Goal: Information Seeking & Learning: Learn about a topic

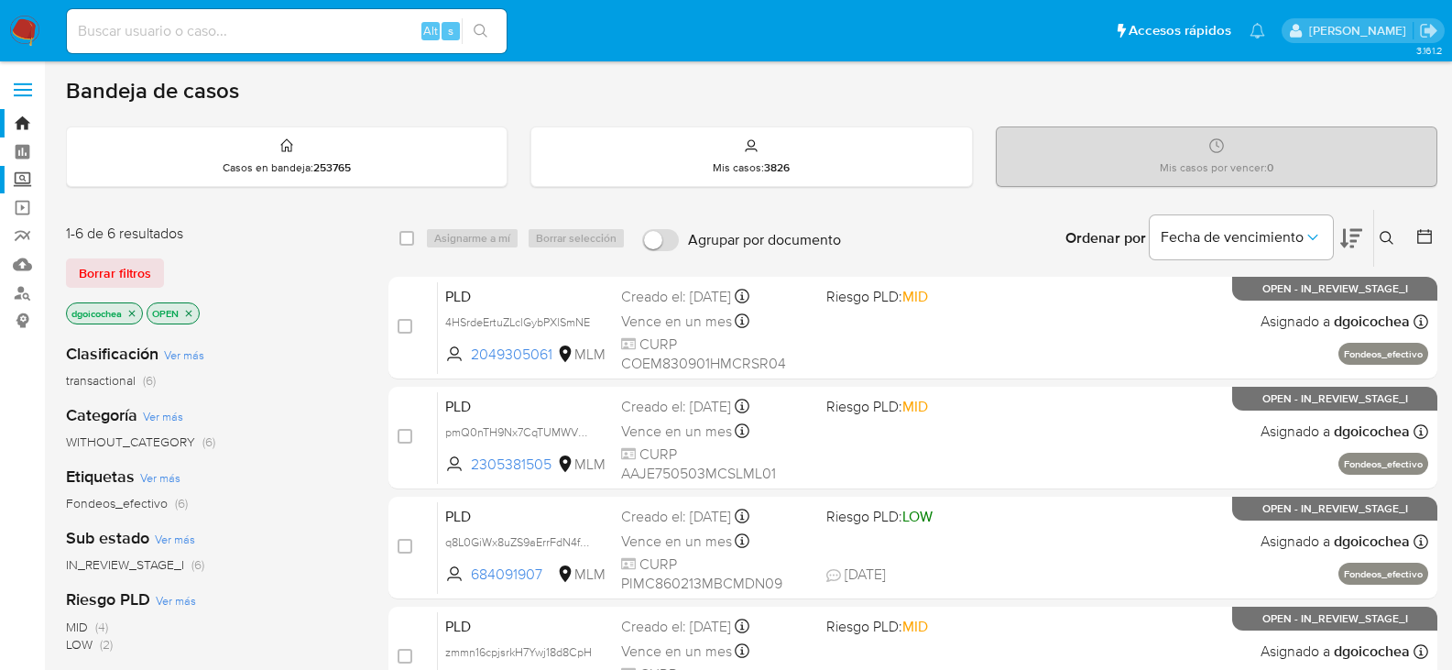
click at [22, 185] on label "Screening" at bounding box center [109, 180] width 218 height 28
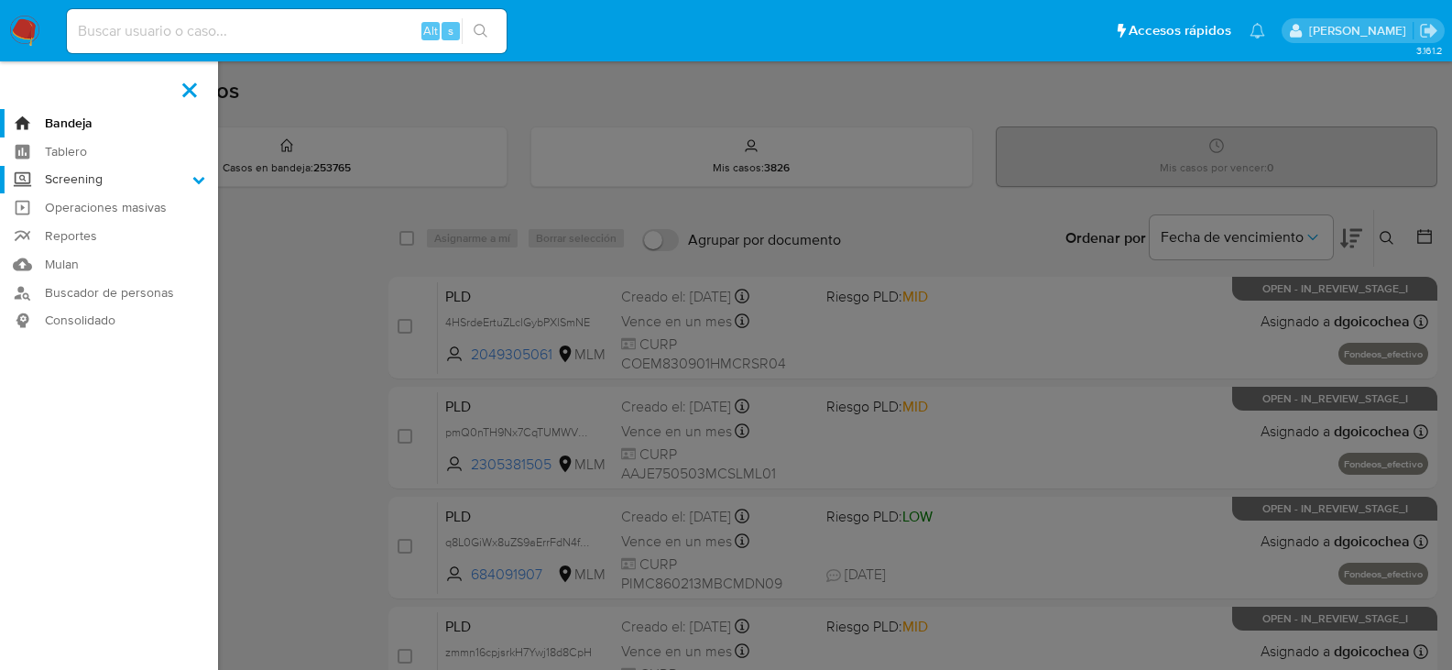
click at [0, 0] on input "Screening" at bounding box center [0, 0] width 0 height 0
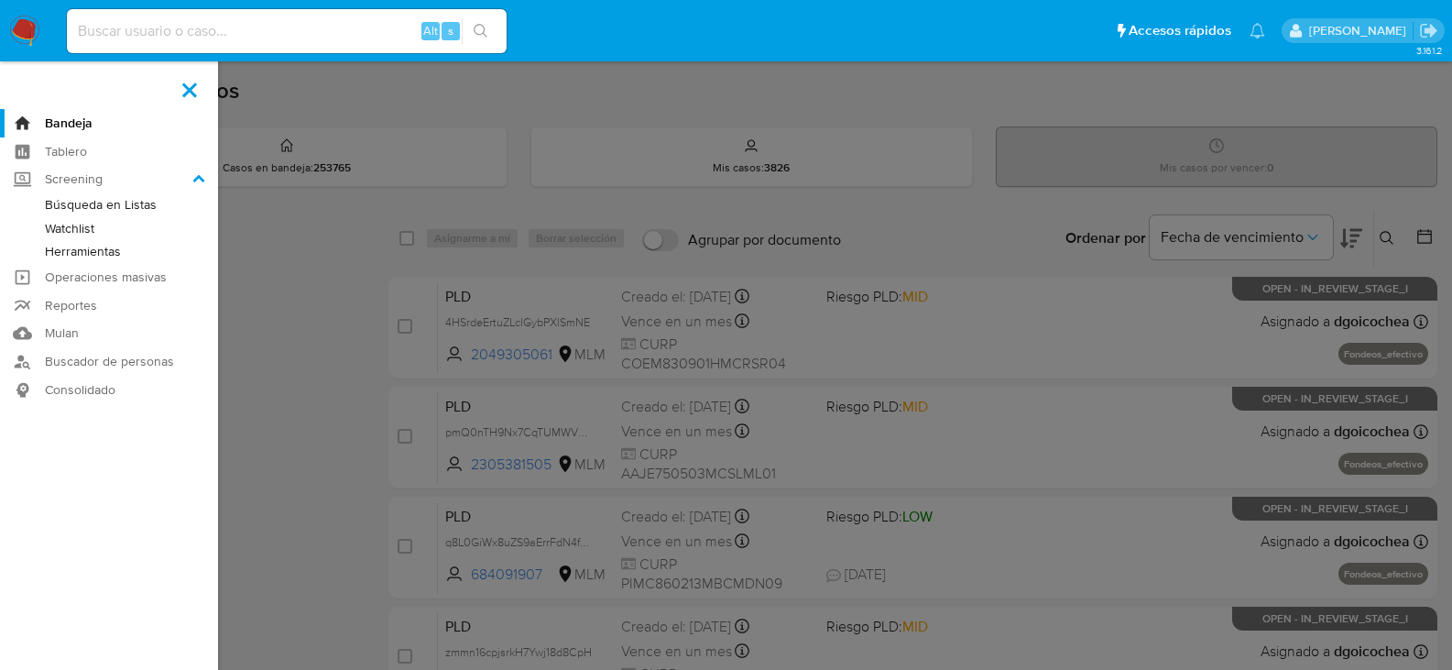
click at [82, 249] on link "Herramientas" at bounding box center [109, 251] width 218 height 23
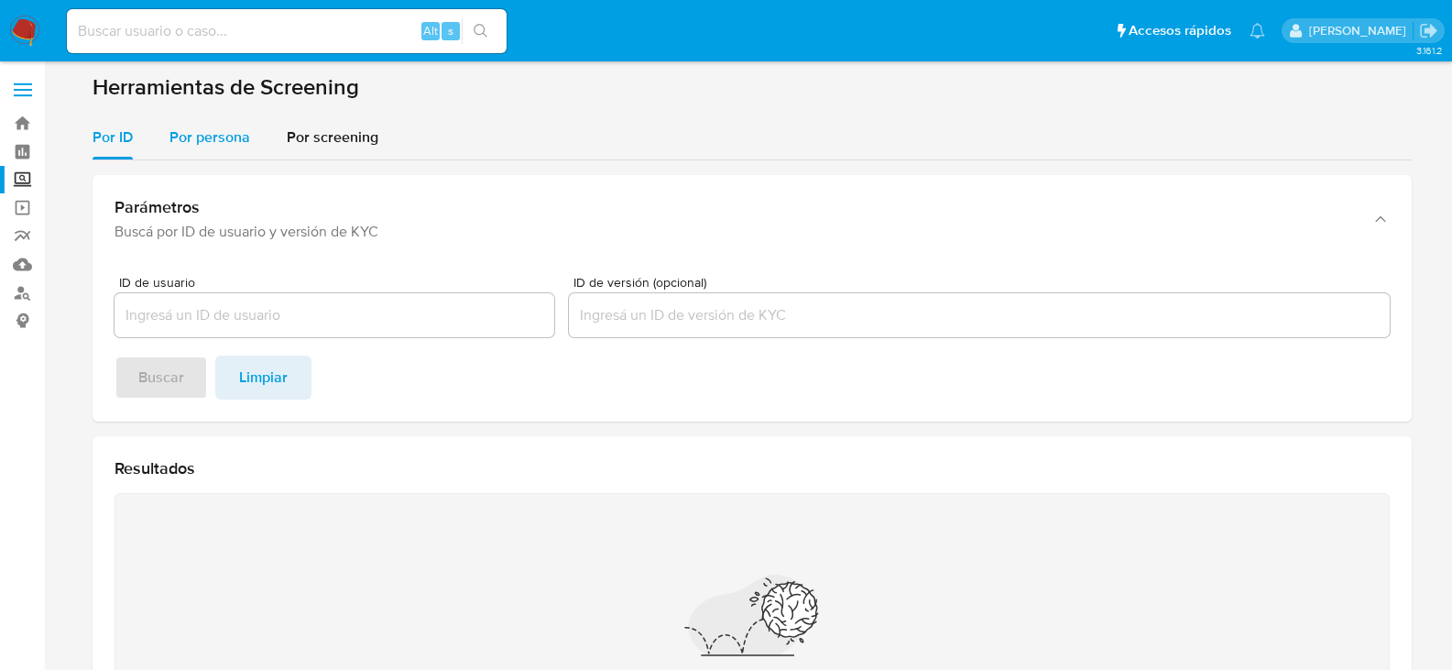
click at [205, 134] on span "Por persona" at bounding box center [209, 136] width 81 height 21
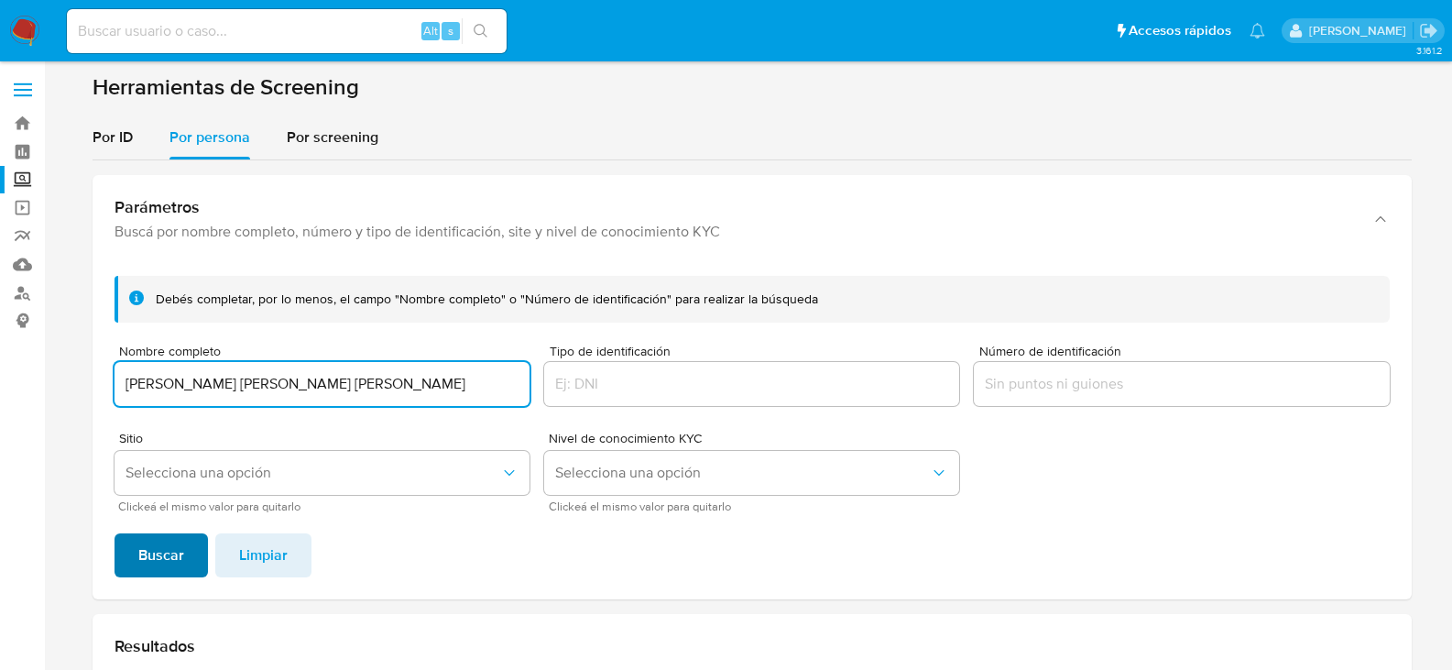
type input "ZINA ELIZABETH NAVARRO MEDINA"
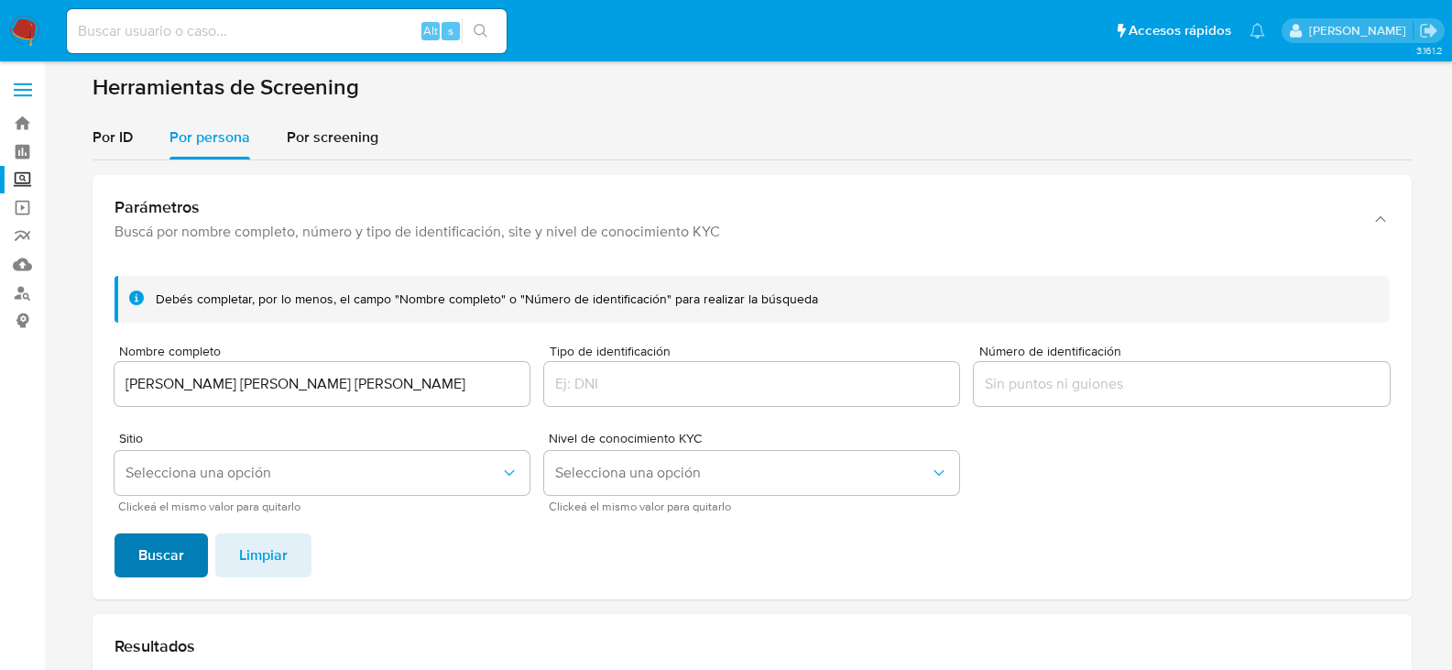
click at [159, 554] on span "Buscar" at bounding box center [161, 555] width 46 height 40
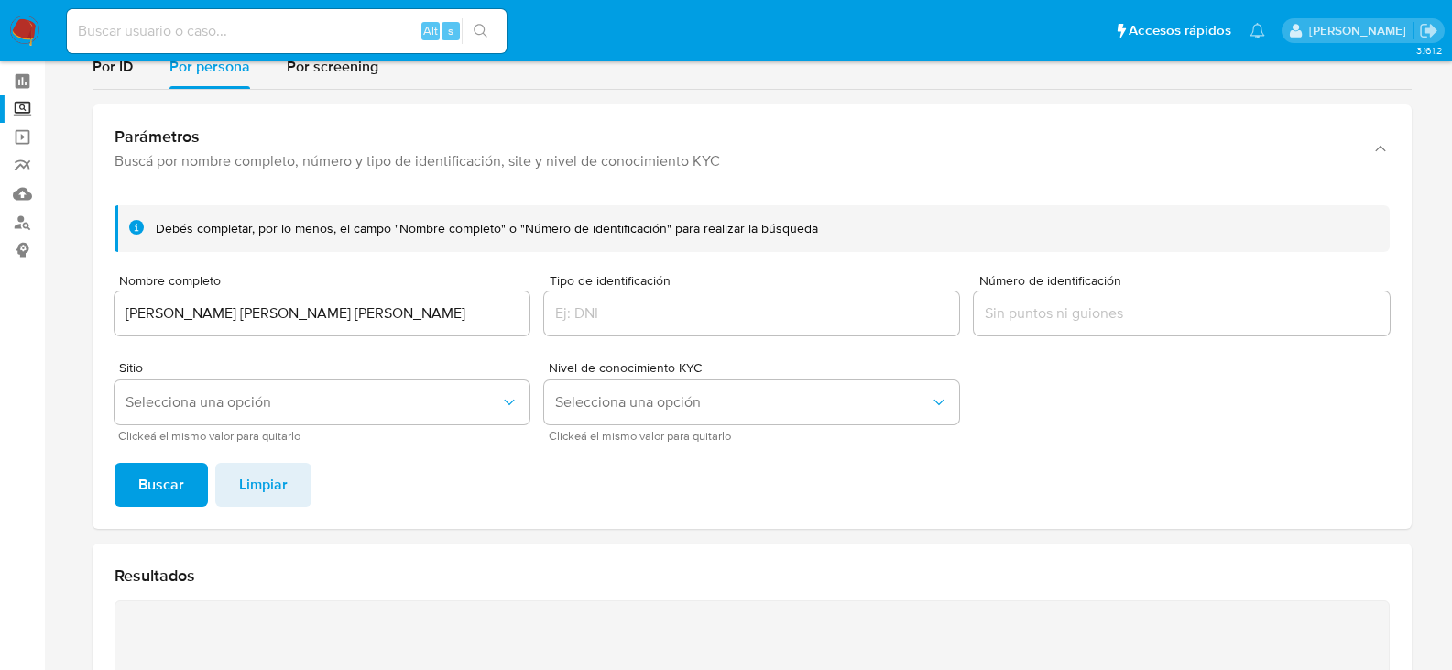
scroll to position [70, 0]
click at [11, 26] on img at bounding box center [24, 31] width 31 height 31
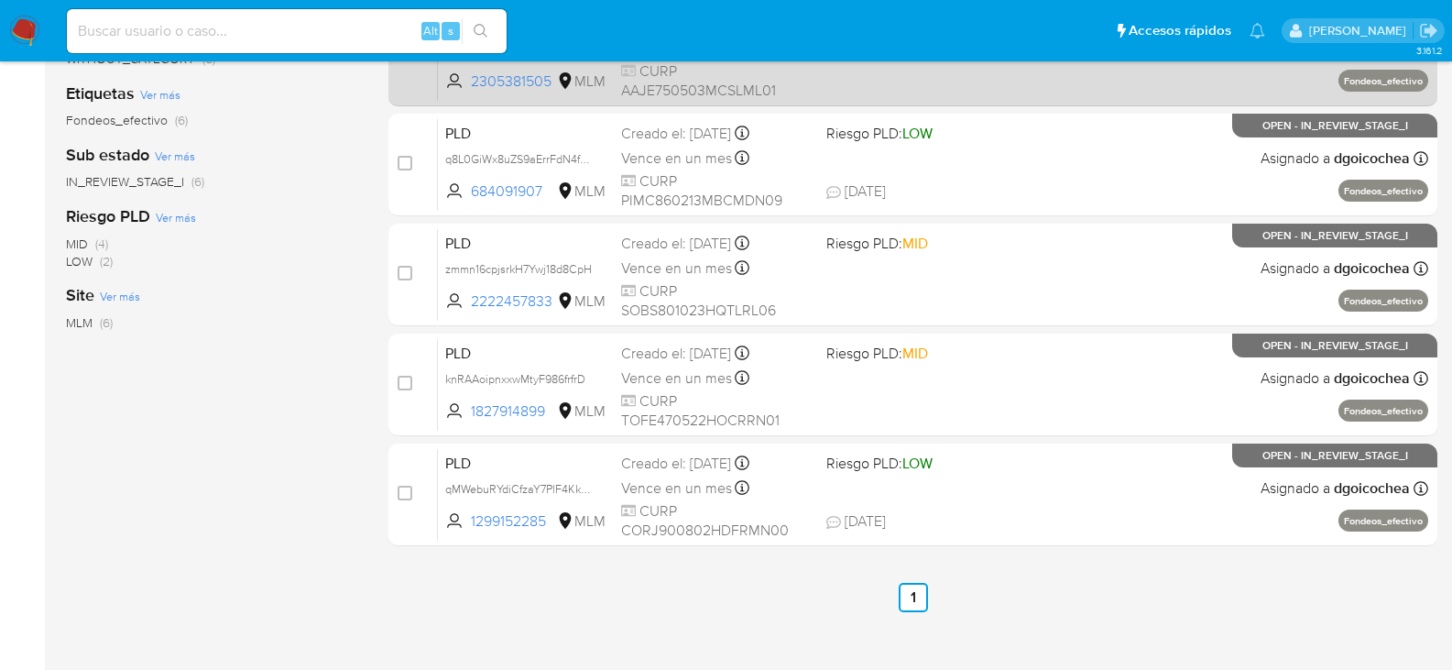
scroll to position [446, 0]
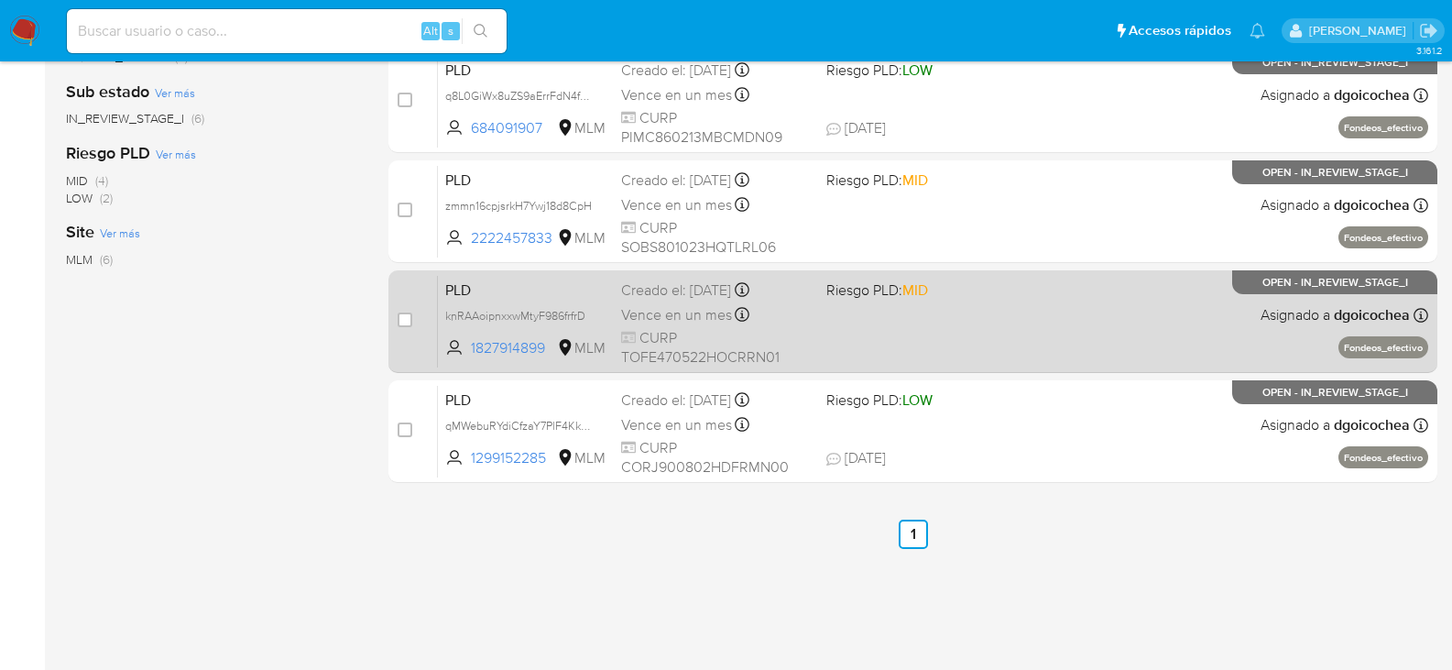
click at [456, 290] on span "PLD" at bounding box center [525, 289] width 161 height 24
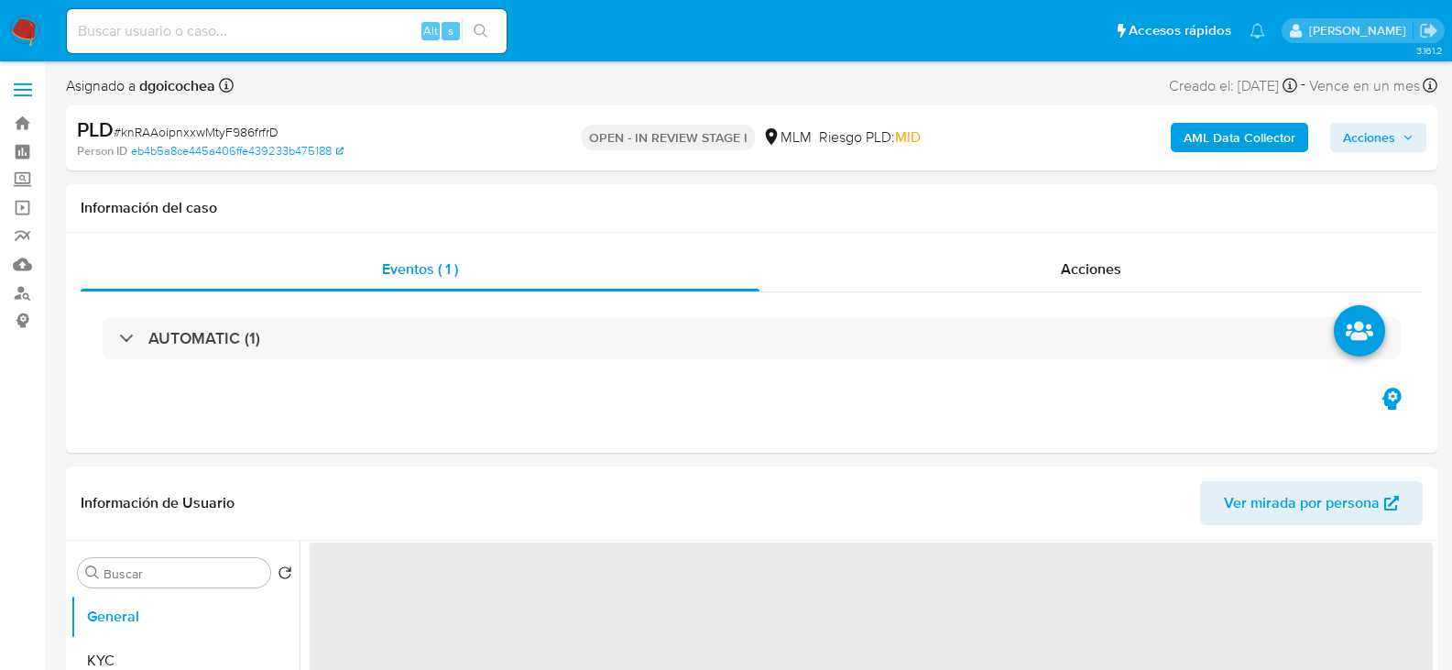
select select "10"
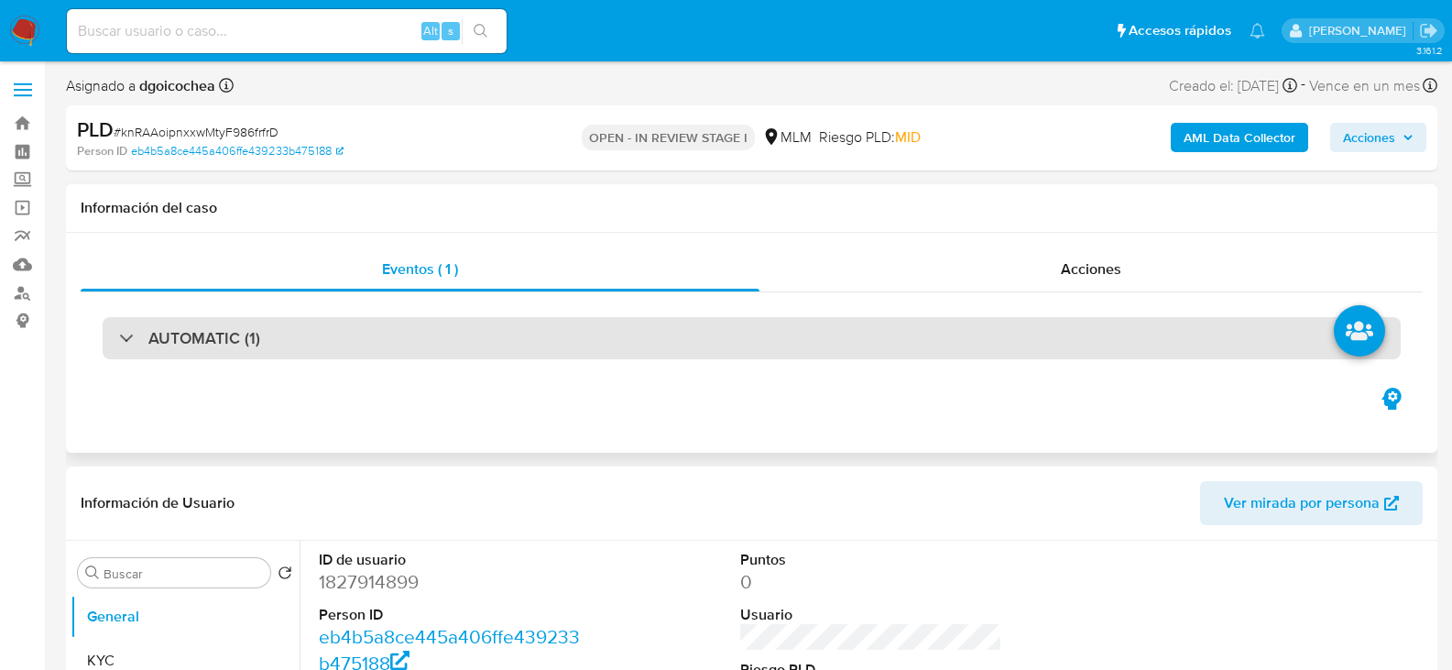
click at [224, 332] on h3 "AUTOMATIC (1)" at bounding box center [204, 338] width 112 height 20
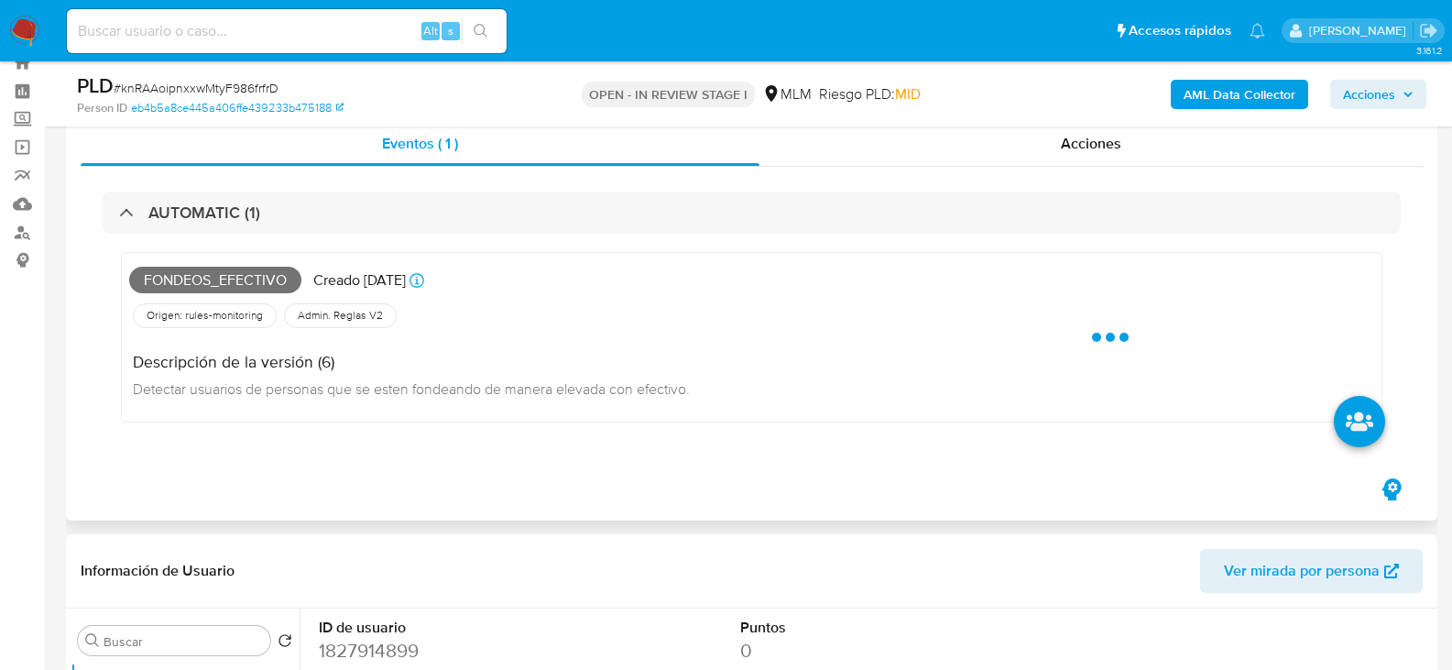
scroll to position [92, 0]
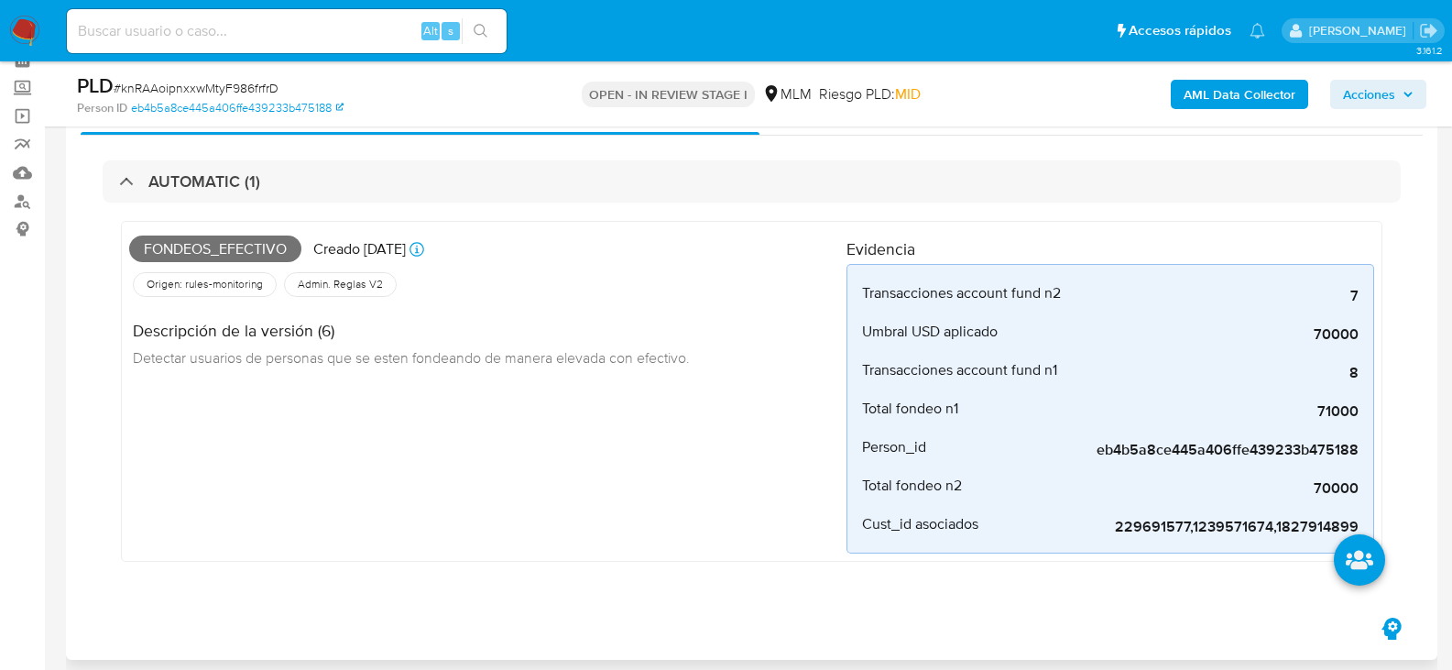
click at [662, 459] on div "Fondeos_efectivo Creado hace 18 días Creado: 12/09/2025 03:06:23 Origen: rules-…" at bounding box center [487, 391] width 717 height 324
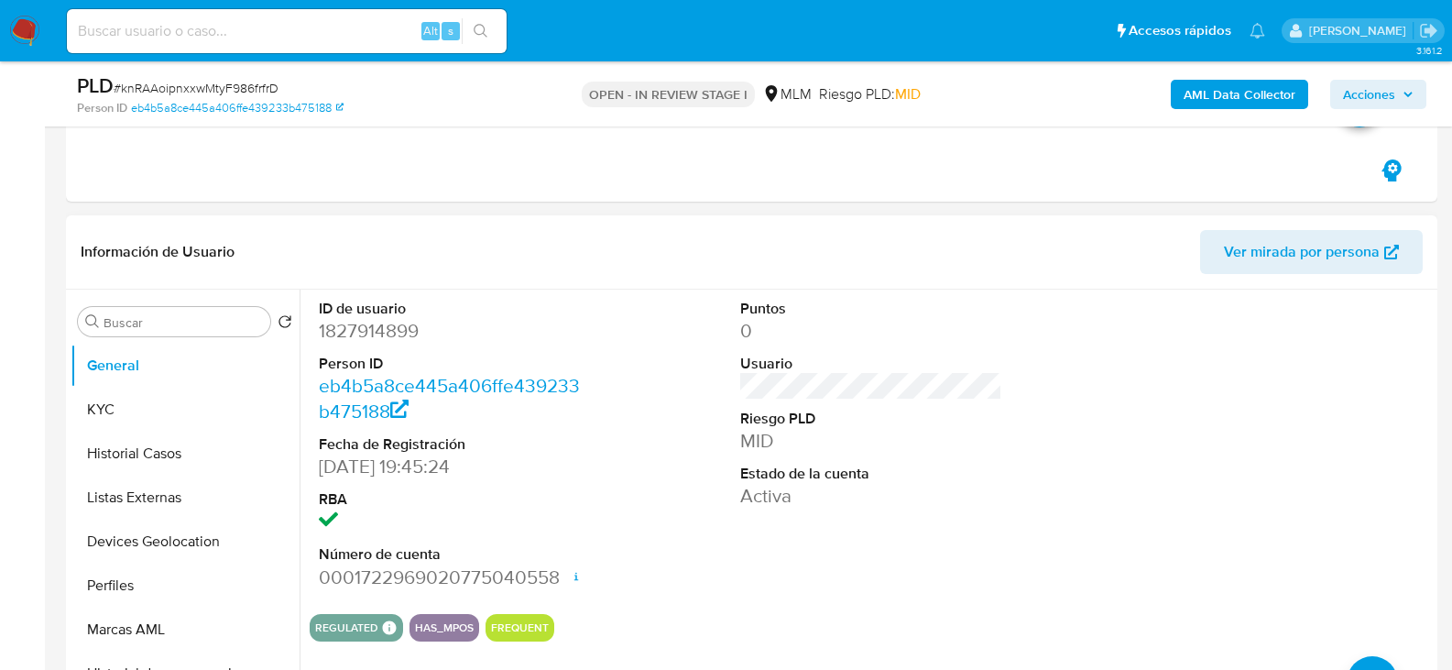
scroll to position [641, 0]
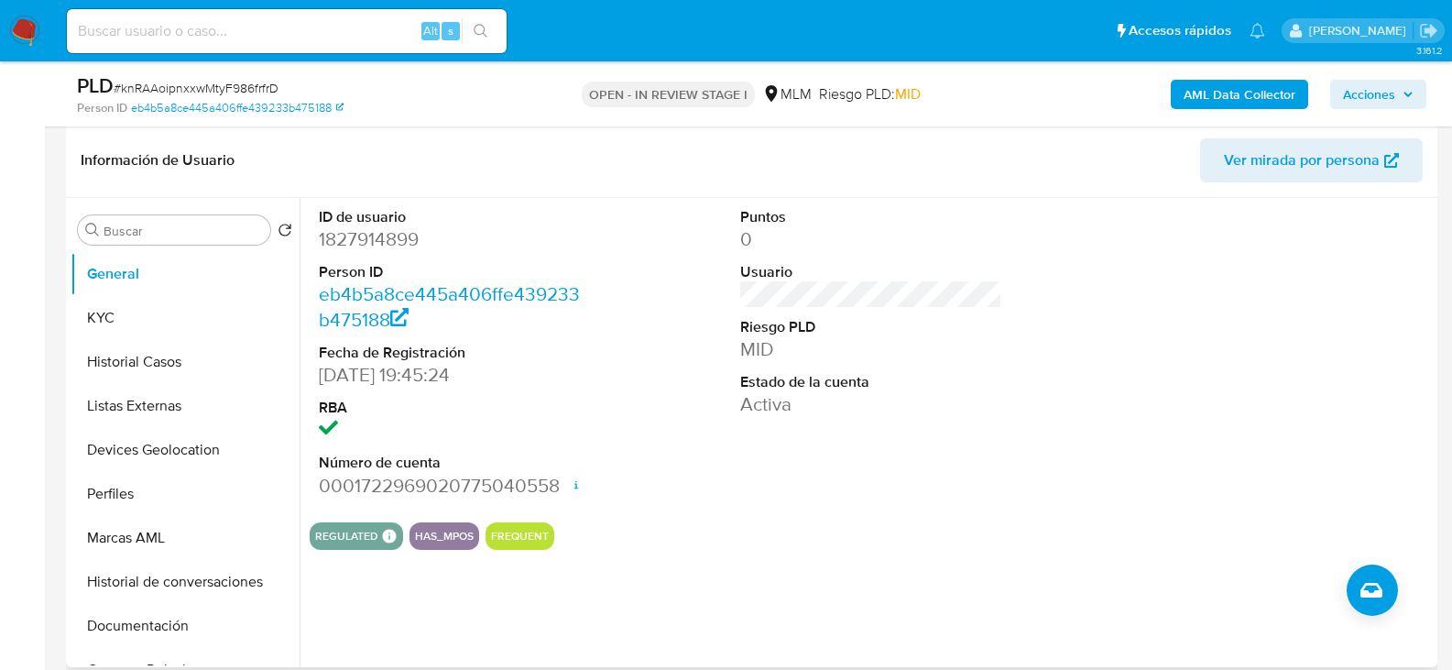
click at [802, 502] on div "Puntos 0 Usuario Riesgo PLD MID Estado de la cuenta Activa" at bounding box center [871, 353] width 281 height 310
click at [79, 309] on button "KYC" at bounding box center [178, 318] width 214 height 44
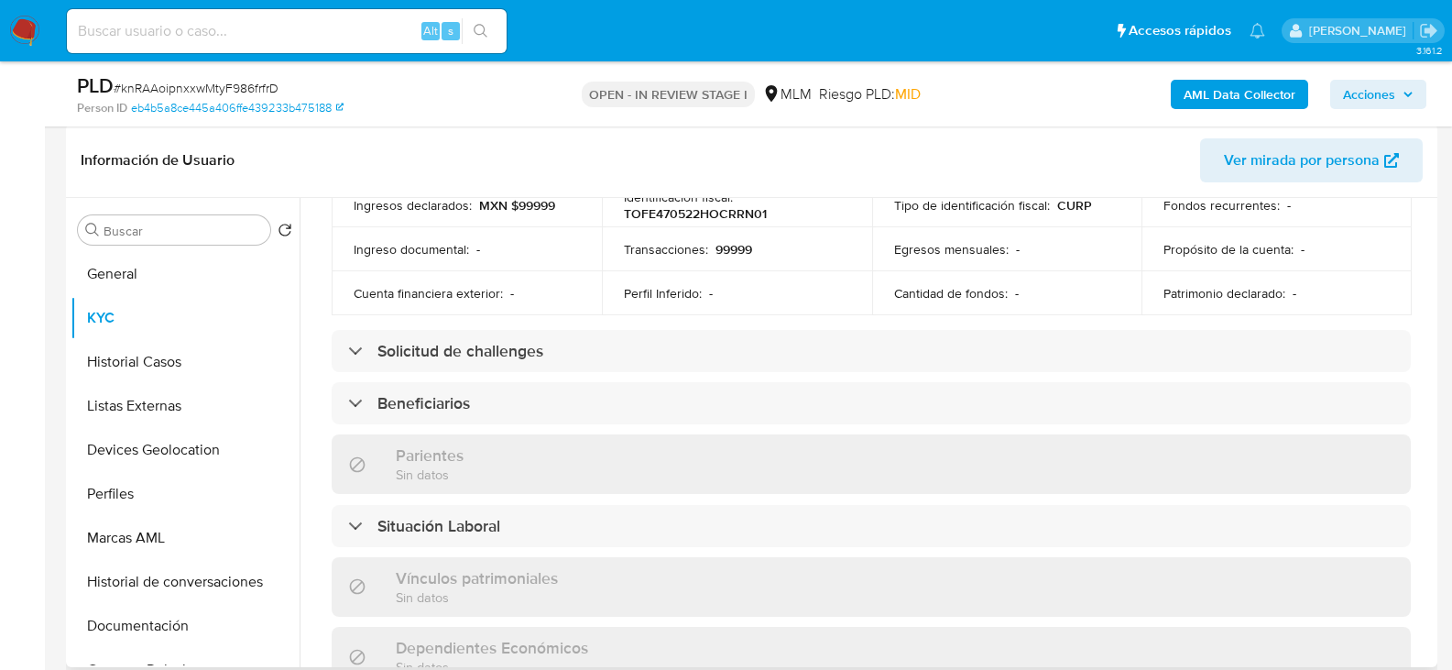
scroll to position [550, 0]
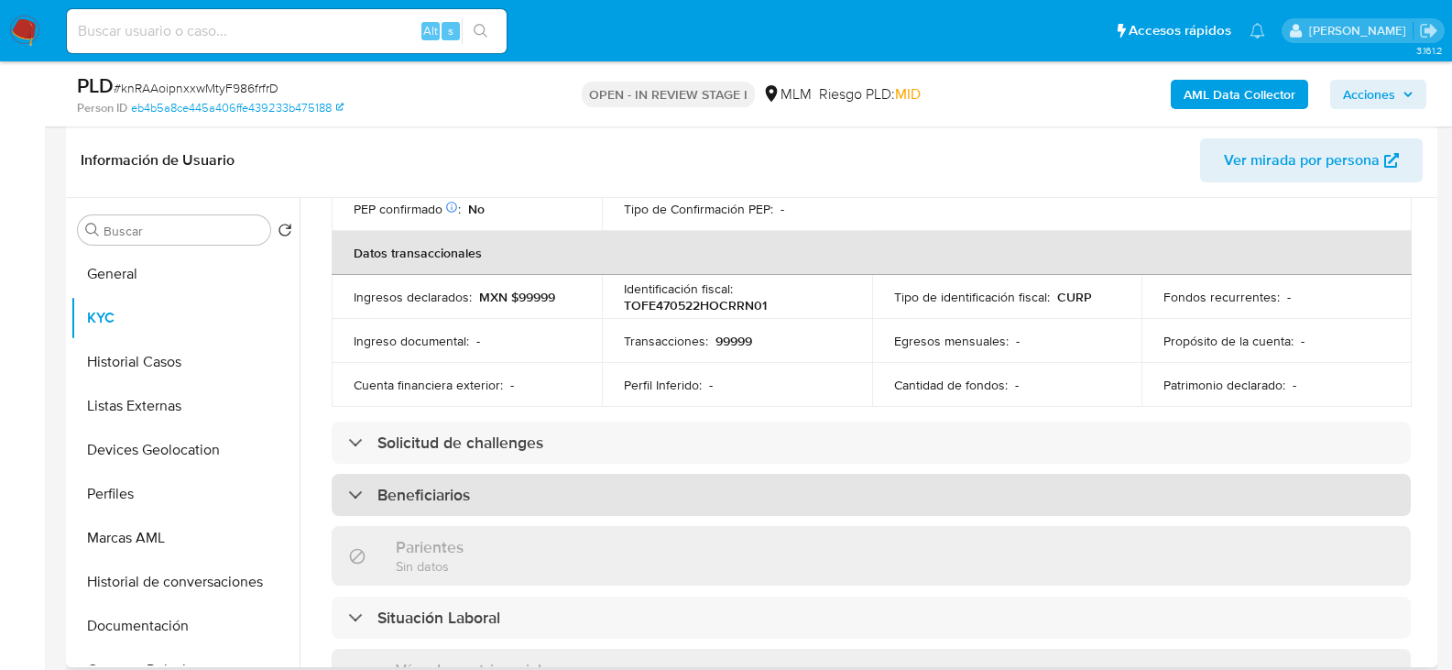
click at [575, 501] on div "Beneficiarios" at bounding box center [871, 495] width 1079 height 42
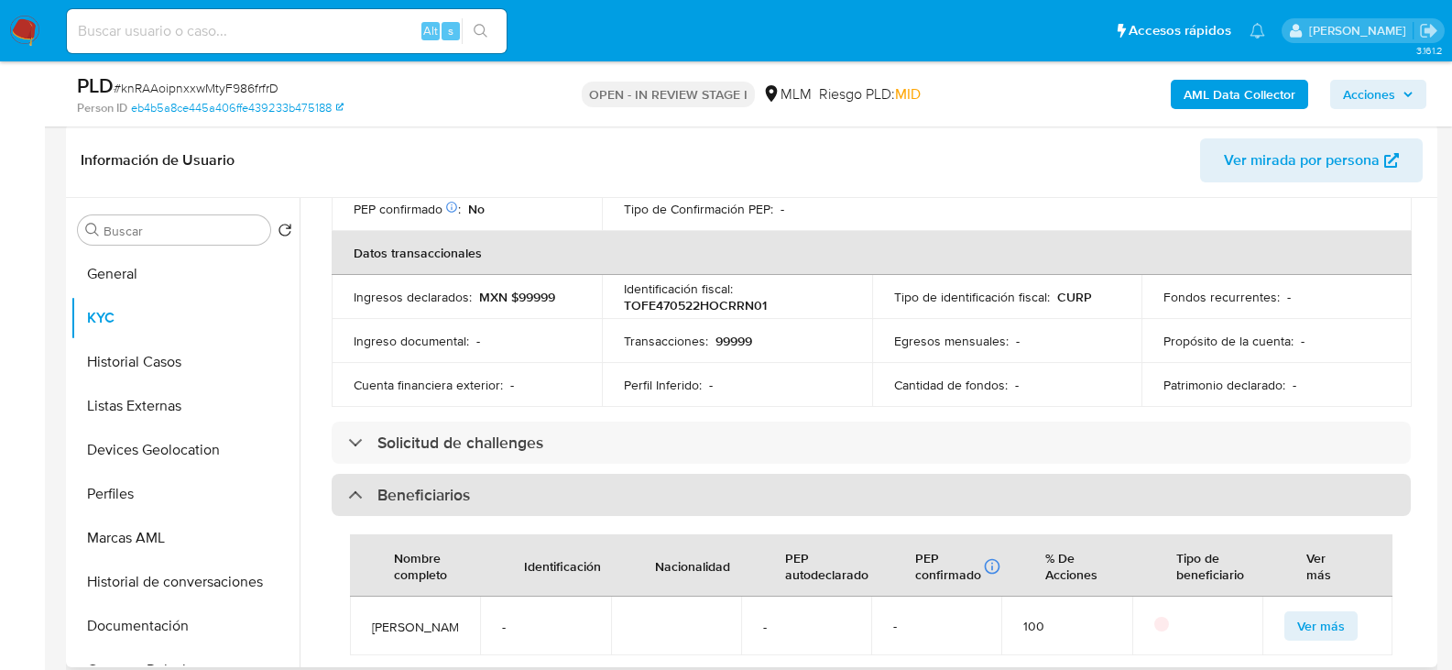
scroll to position [641, 0]
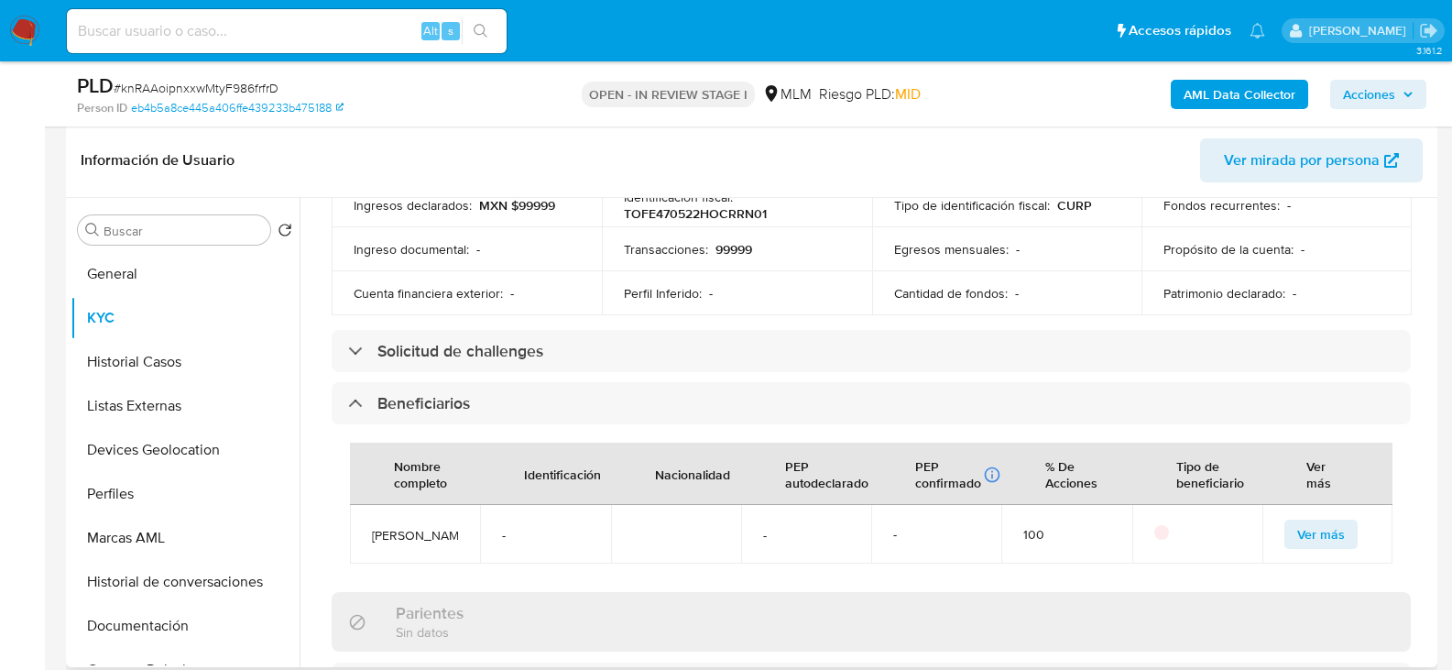
click at [319, 449] on div "Actualizado hace 8 meses Creado: 25/05/2024 18:45:33 Actualizado: 14/01/2025 23…" at bounding box center [871, 456] width 1123 height 1708
click at [1301, 531] on span "Ver más" at bounding box center [1321, 534] width 48 height 26
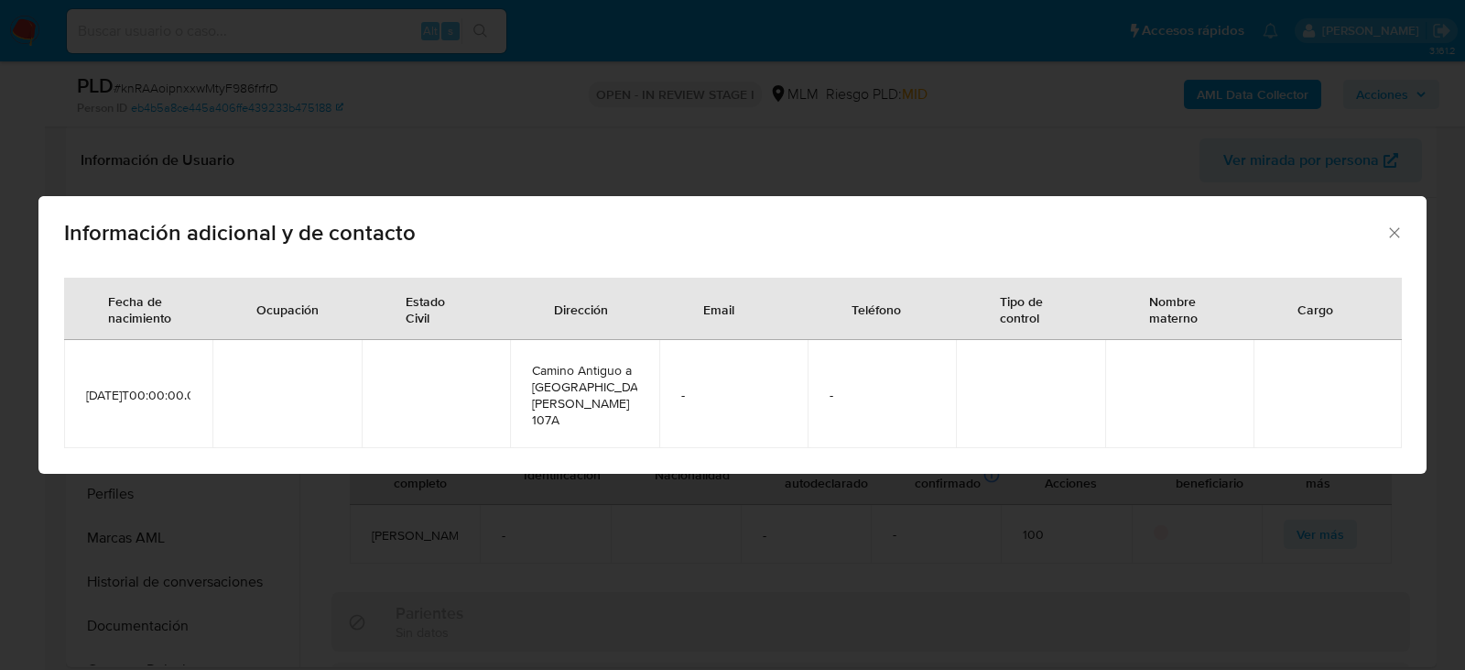
click at [1398, 241] on icon "Cerrar" at bounding box center [1395, 232] width 18 height 18
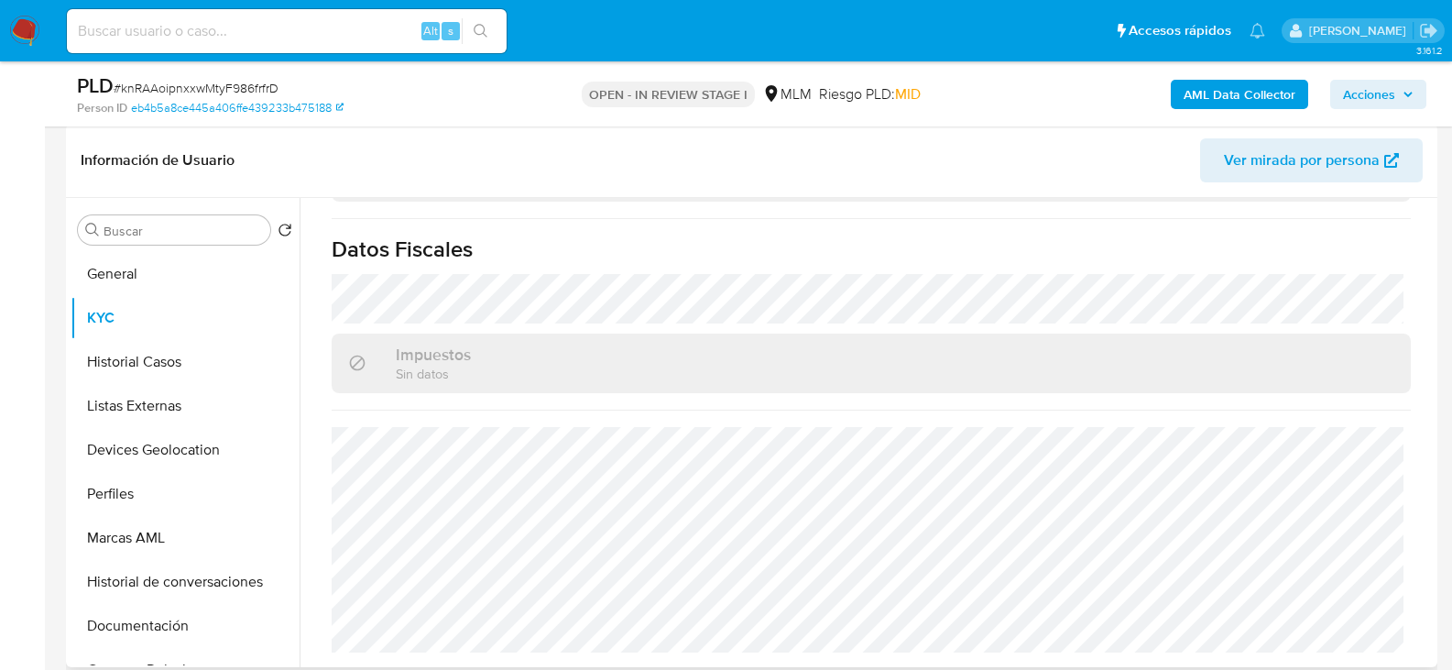
scroll to position [1306, 0]
click at [143, 355] on button "Historial Casos" at bounding box center [178, 362] width 214 height 44
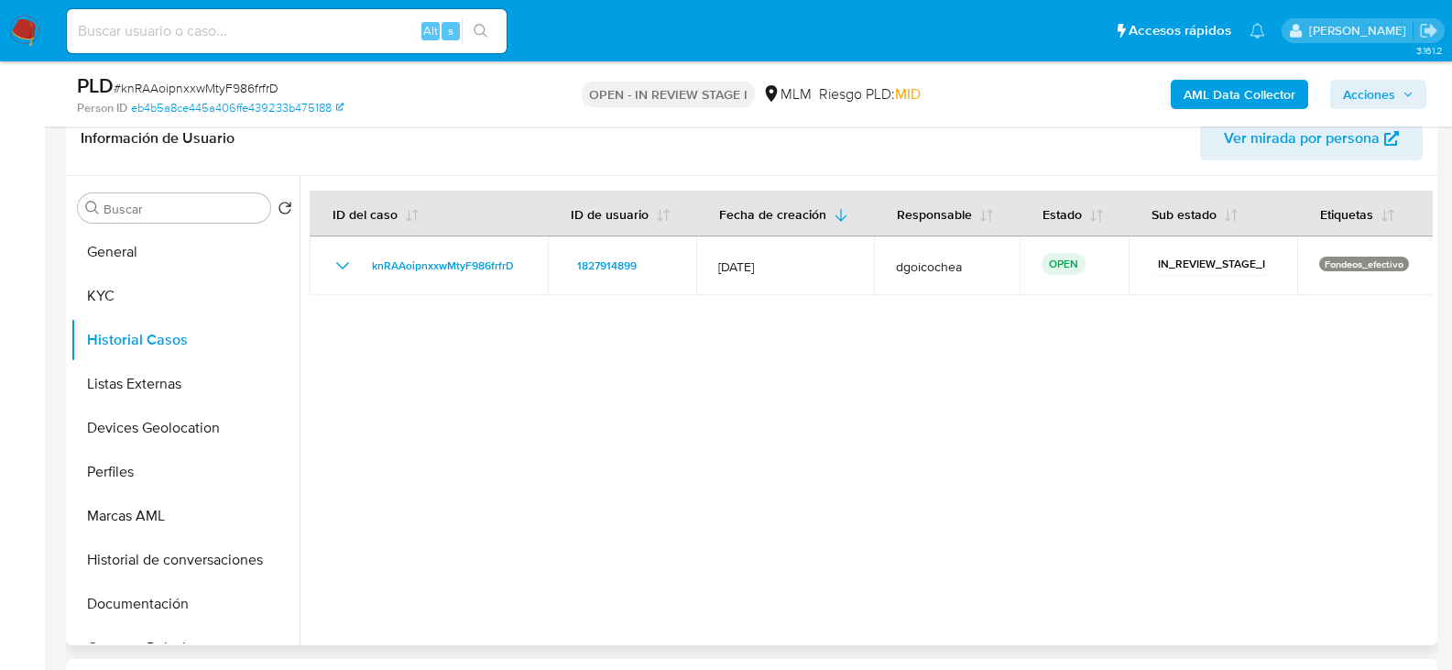
click at [548, 447] on div at bounding box center [866, 410] width 1133 height 469
click at [142, 369] on button "Listas Externas" at bounding box center [178, 384] width 214 height 44
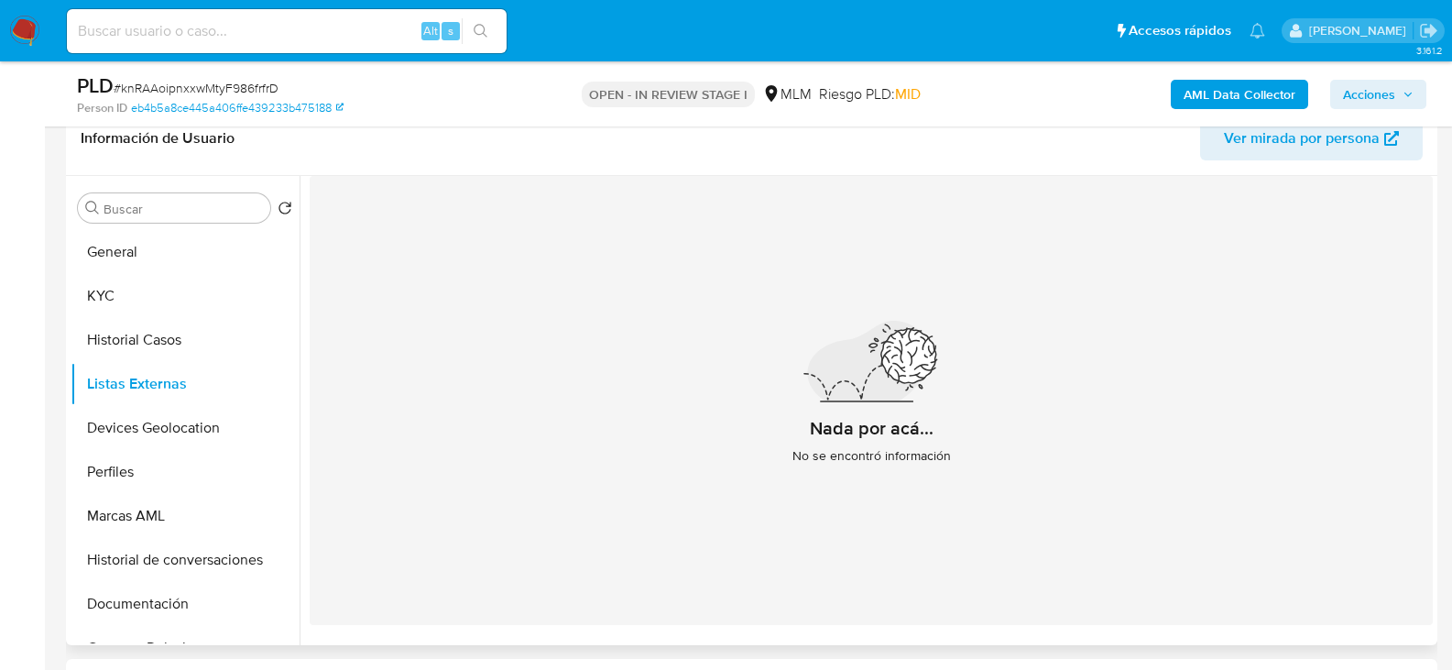
click at [536, 431] on div "Nada por acá... No se encontró información" at bounding box center [871, 400] width 1123 height 449
click at [191, 423] on button "Devices Geolocation" at bounding box center [178, 428] width 214 height 44
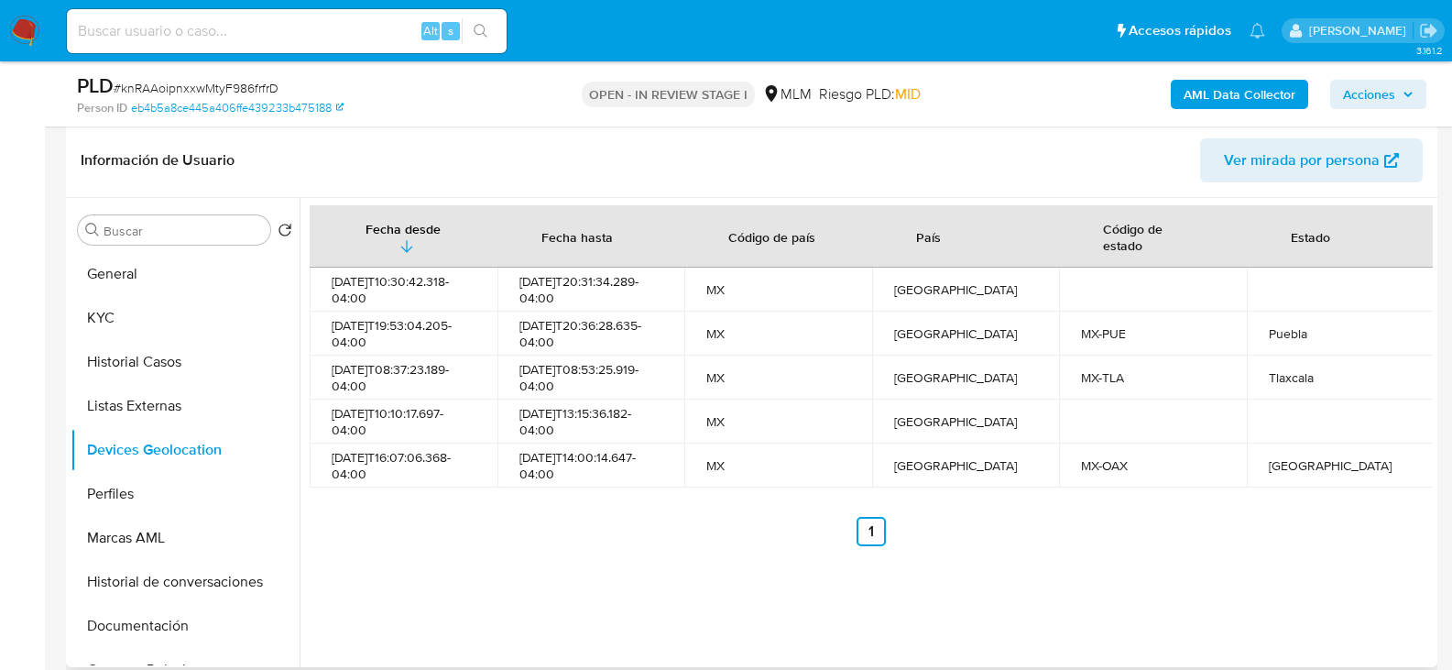
click at [542, 537] on ul "Anterior 1 Siguiente" at bounding box center [871, 531] width 1123 height 29
click at [121, 484] on button "Perfiles" at bounding box center [178, 494] width 214 height 44
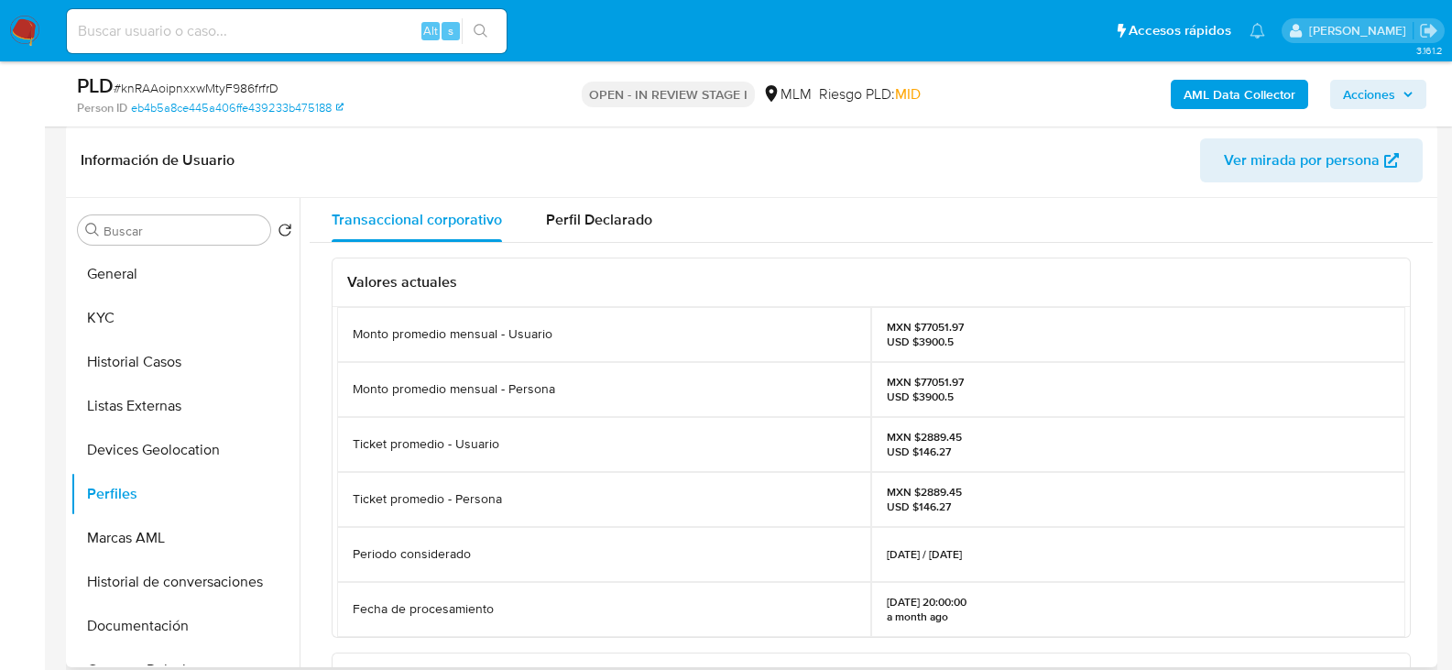
click at [549, 506] on div "Ticket promedio - Persona" at bounding box center [604, 499] width 534 height 55
click at [163, 522] on button "Marcas AML" at bounding box center [178, 538] width 214 height 44
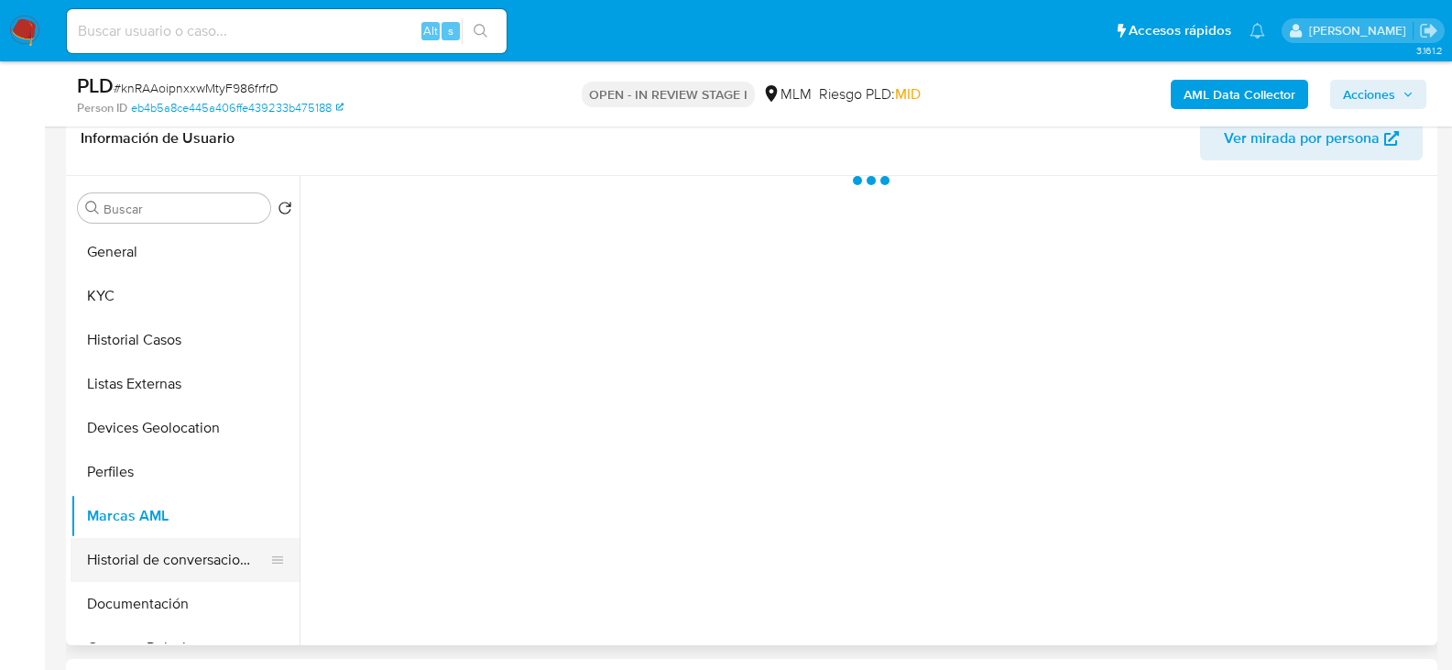
click at [174, 561] on button "Historial de conversaciones" at bounding box center [178, 560] width 214 height 44
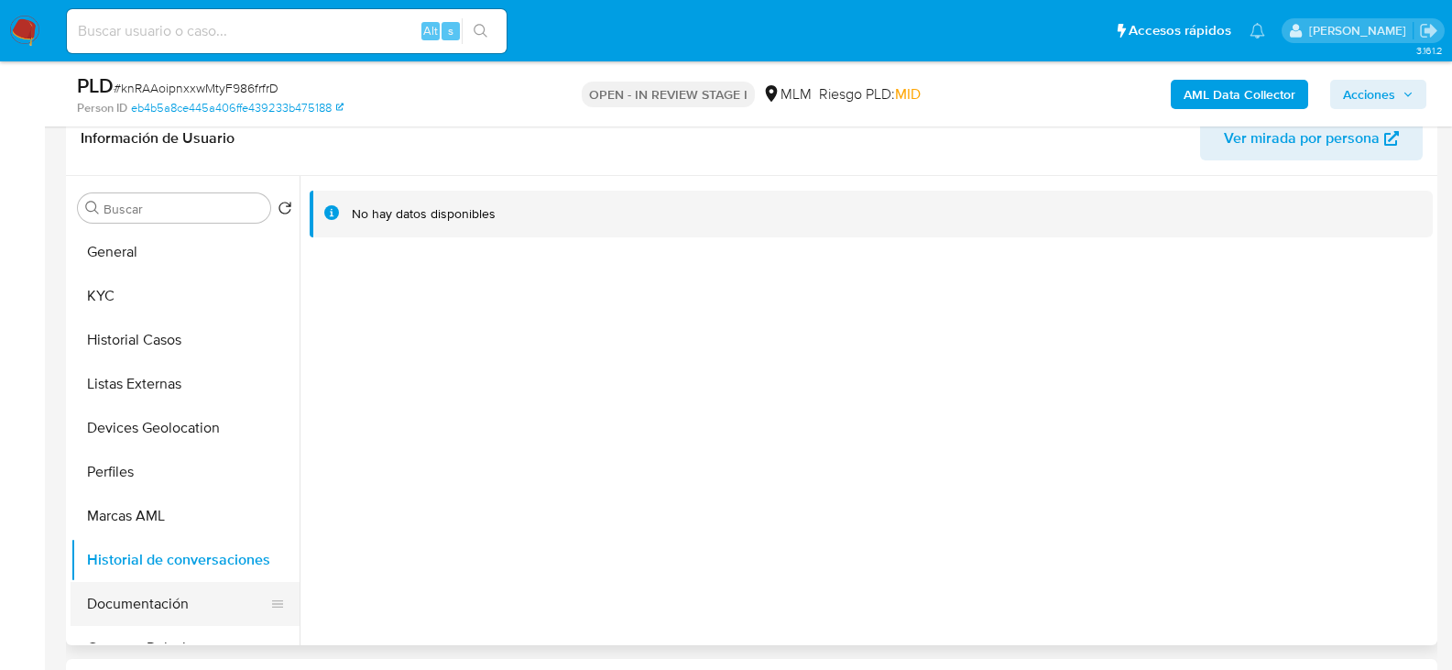
click at [167, 593] on button "Documentación" at bounding box center [178, 604] width 214 height 44
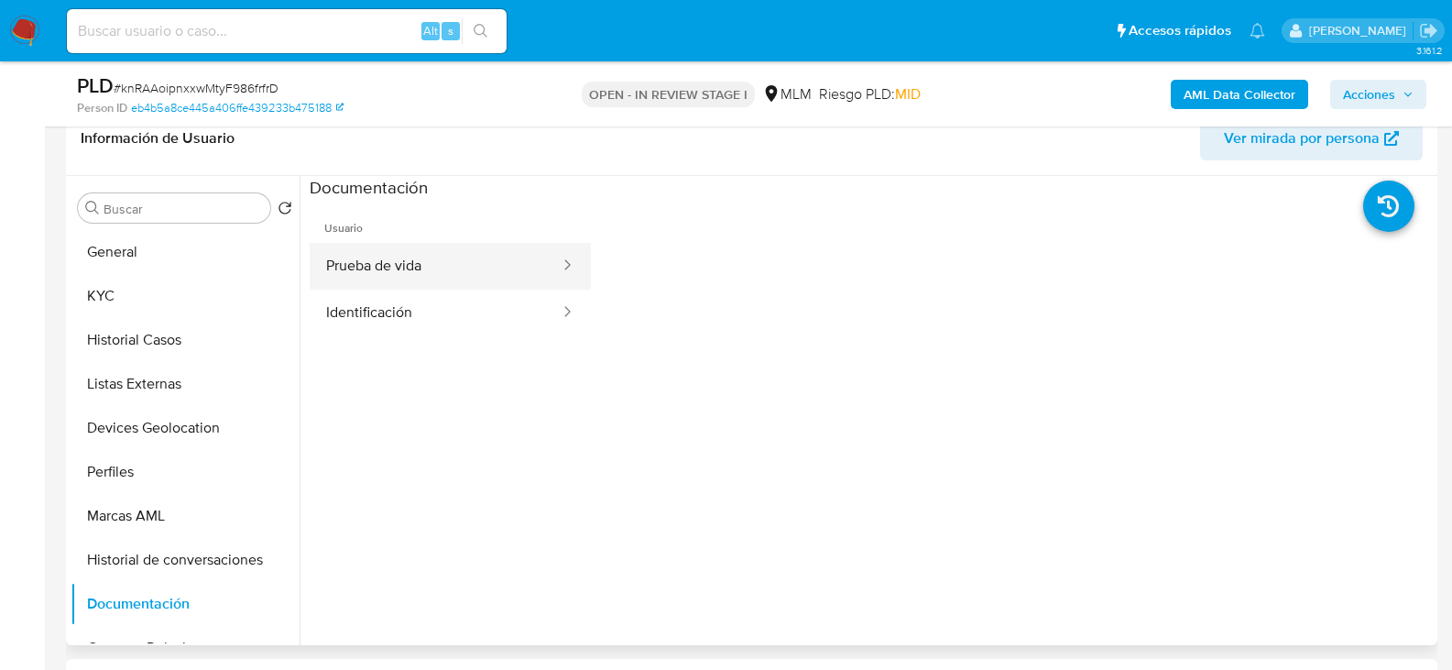
click at [387, 252] on button "Prueba de vida" at bounding box center [436, 266] width 252 height 47
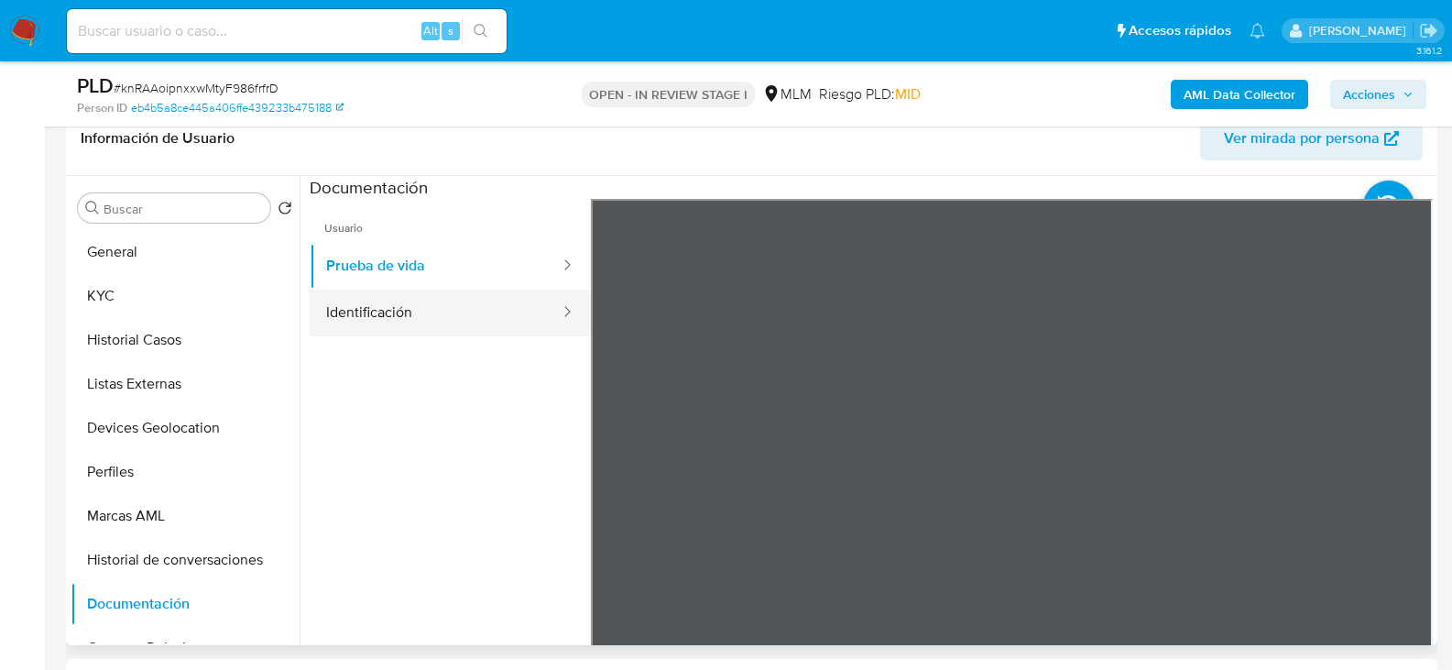
click at [384, 308] on button "Identificación" at bounding box center [436, 312] width 252 height 47
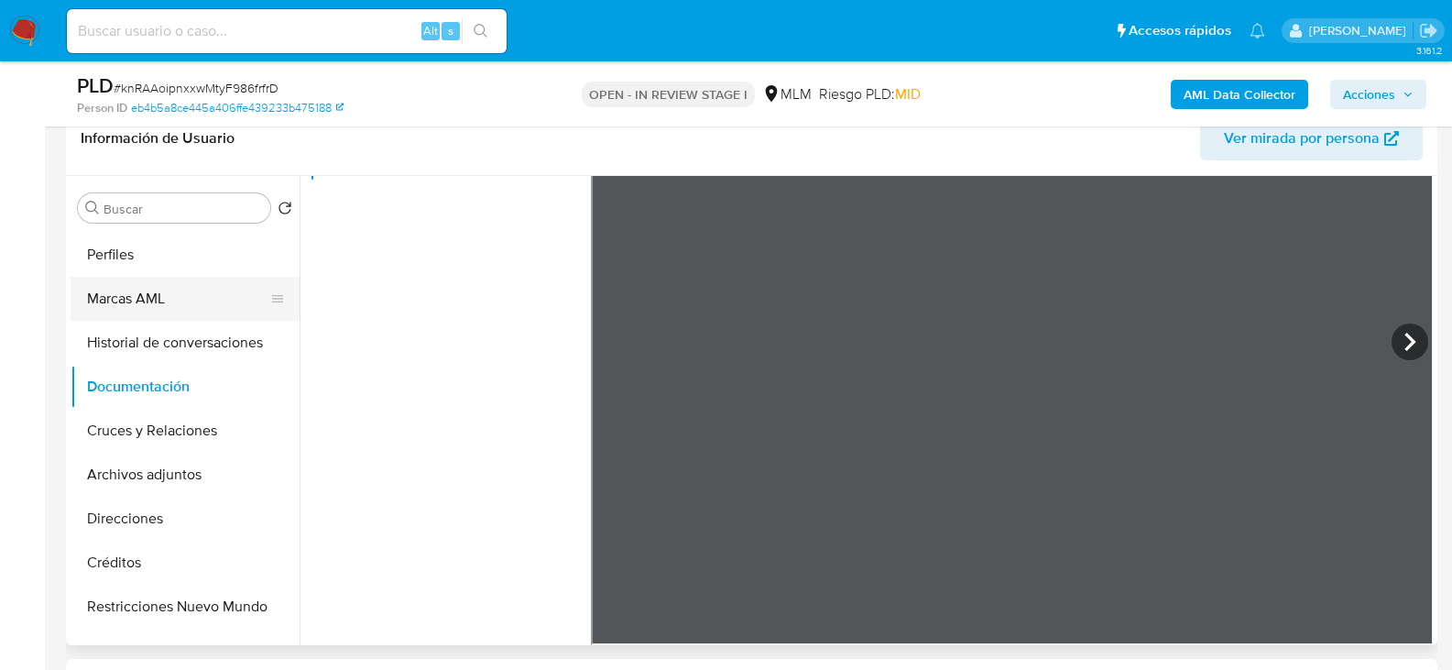
scroll to position [275, 0]
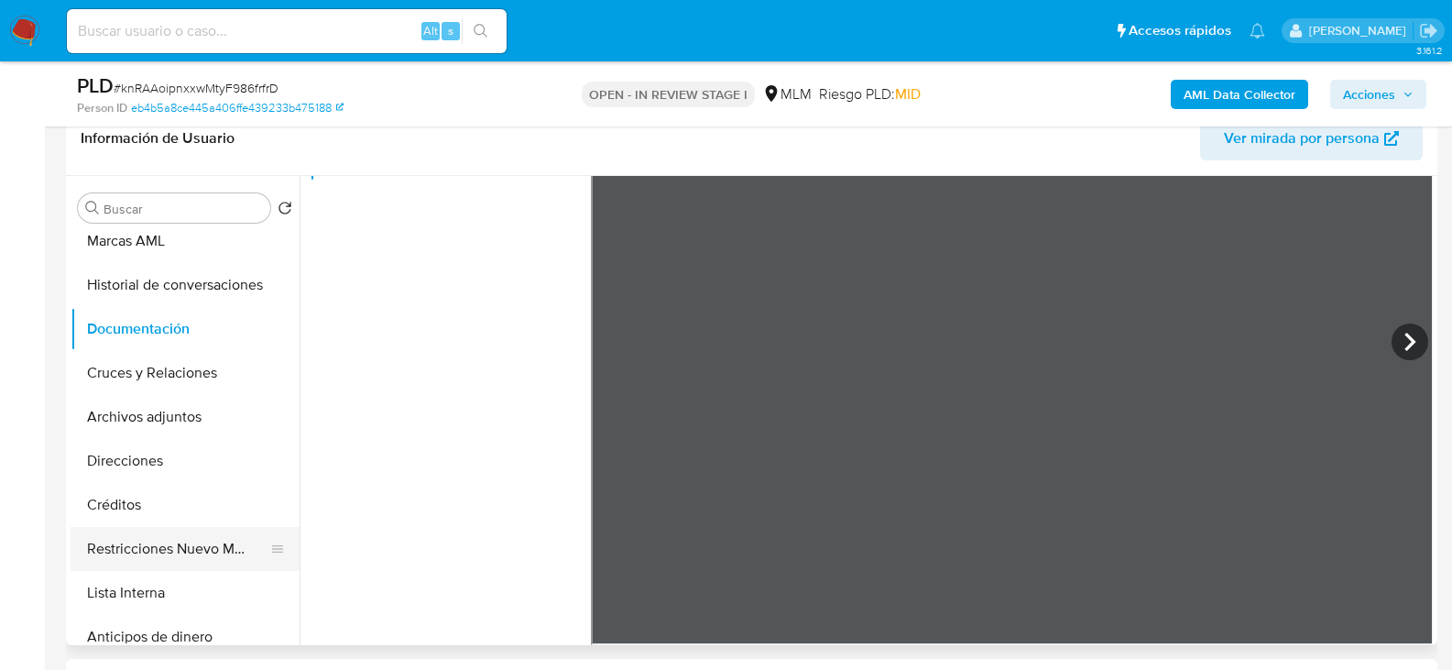
click at [169, 560] on button "Restricciones Nuevo Mundo" at bounding box center [178, 549] width 214 height 44
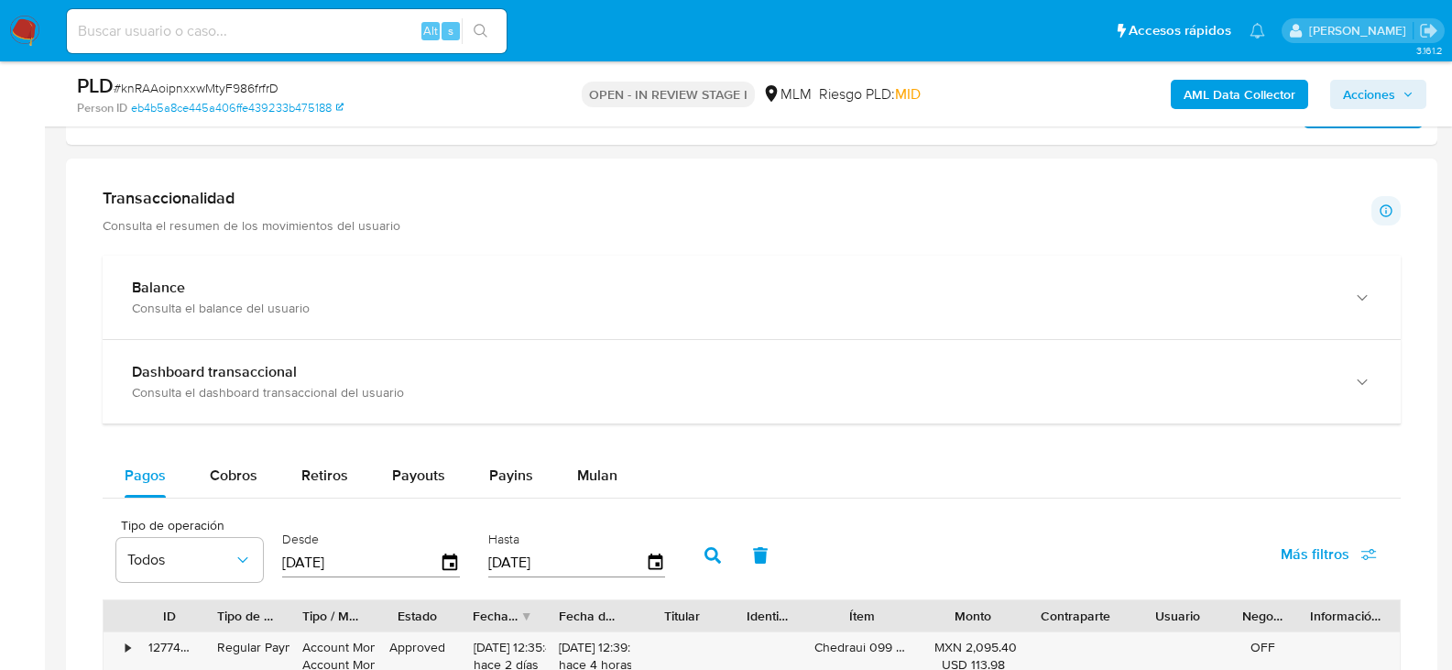
scroll to position [1454, 0]
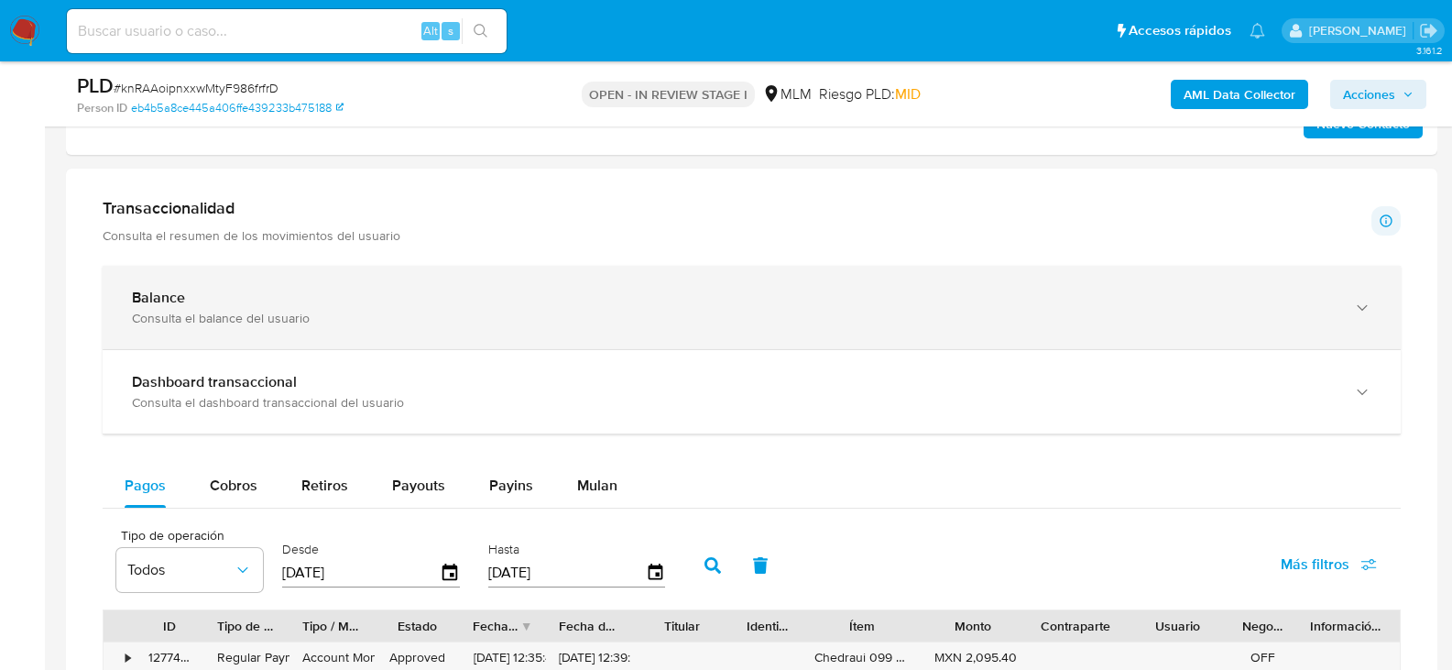
click at [723, 280] on div "Balance Consulta el balance del usuario" at bounding box center [752, 307] width 1298 height 83
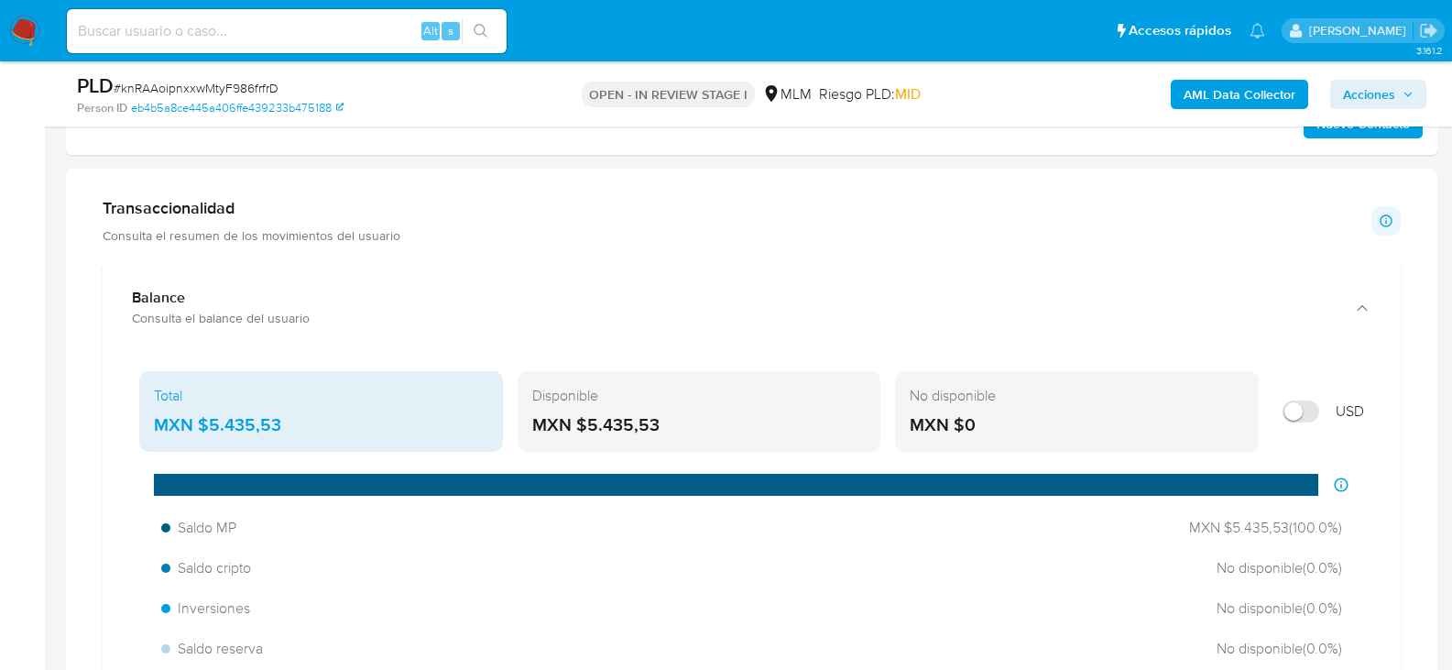
click at [43, 392] on aside "Bandeja Tablero Screening Búsqueda en Listas Watchlist Herramientas Operaciones…" at bounding box center [22, 669] width 45 height 4246
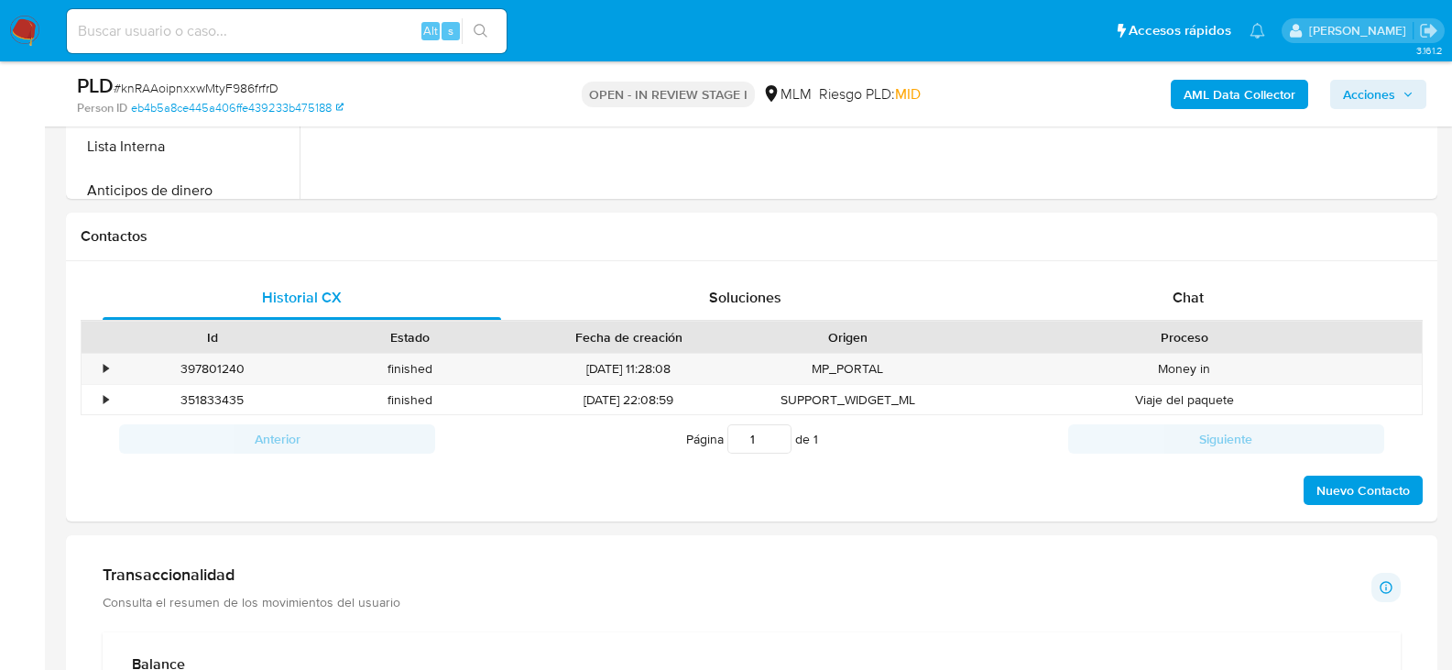
scroll to position [629, 0]
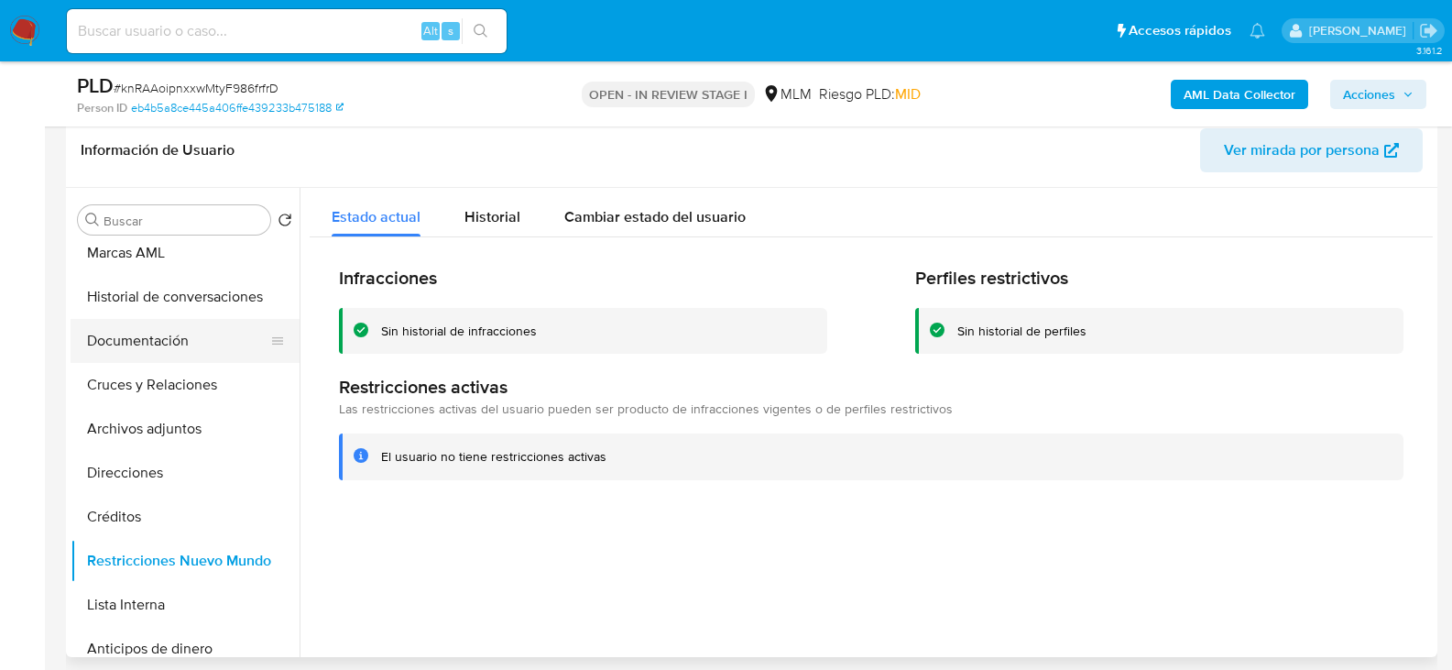
click at [116, 348] on button "Documentación" at bounding box center [178, 341] width 214 height 44
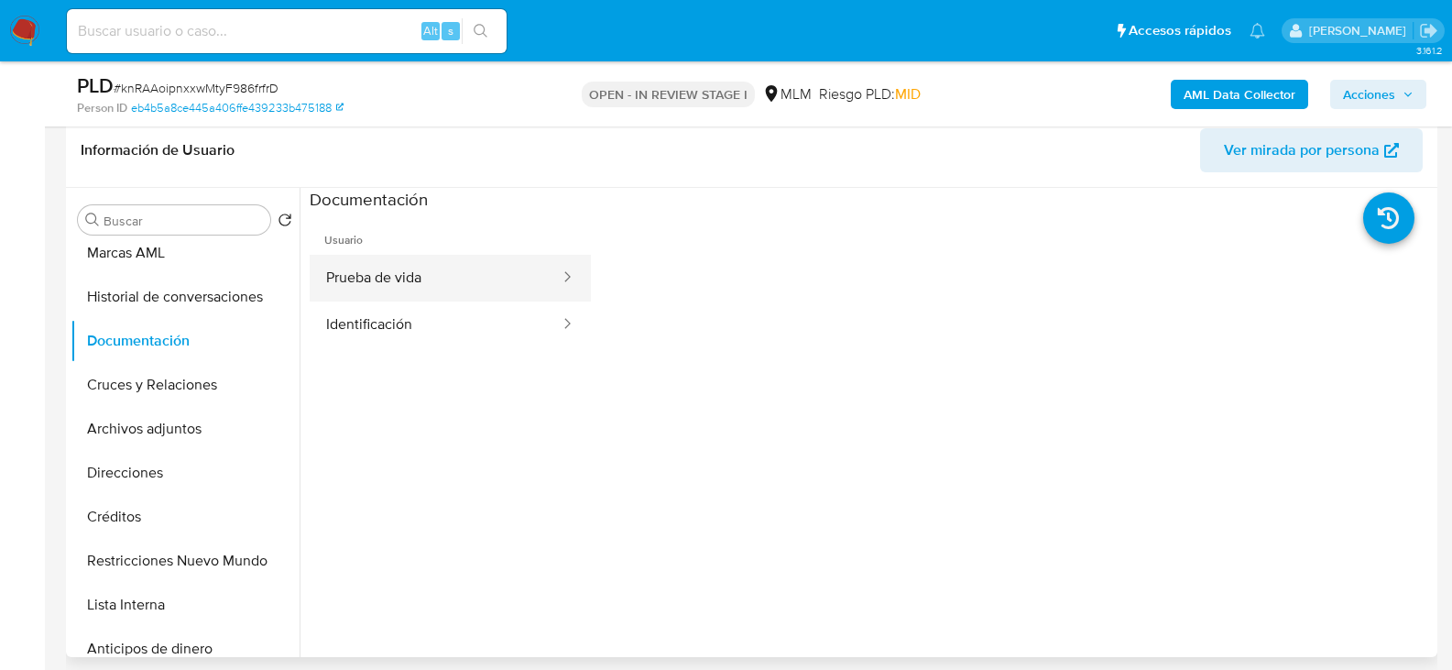
click at [444, 286] on button "Prueba de vida" at bounding box center [436, 278] width 252 height 47
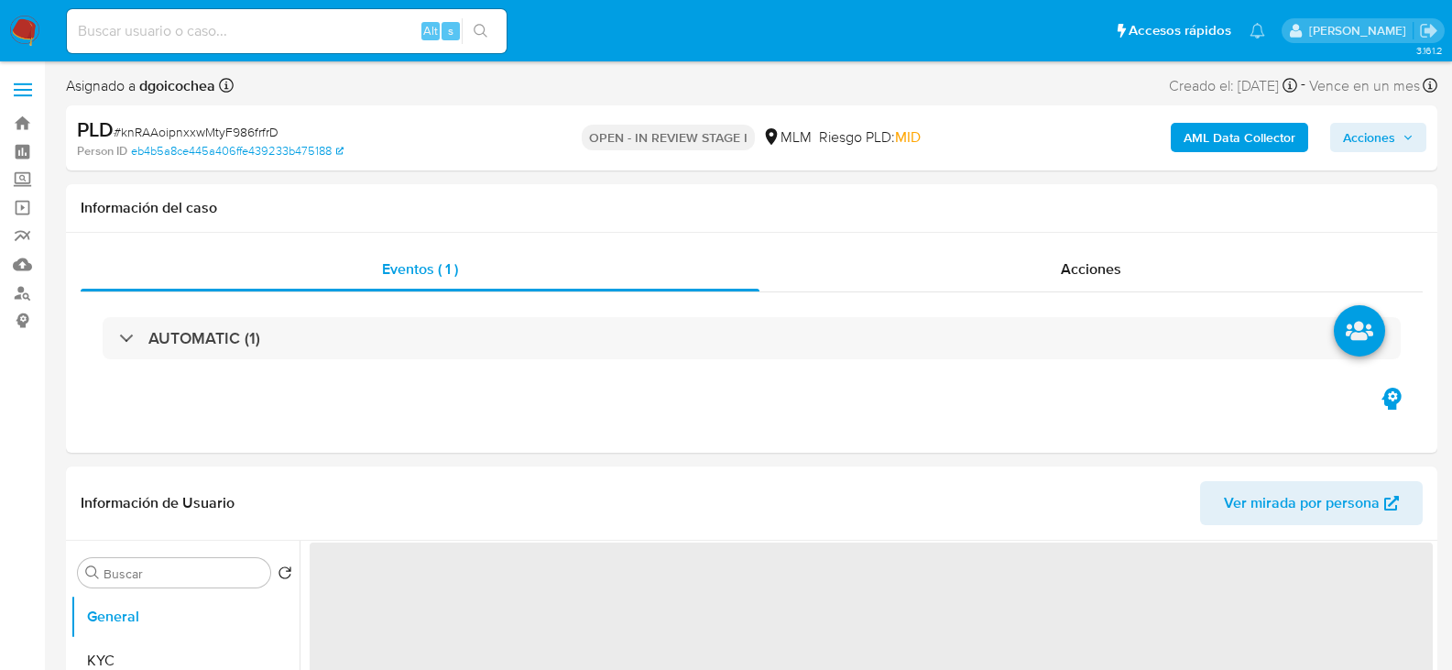
select select "10"
